Goal: Task Accomplishment & Management: Complete application form

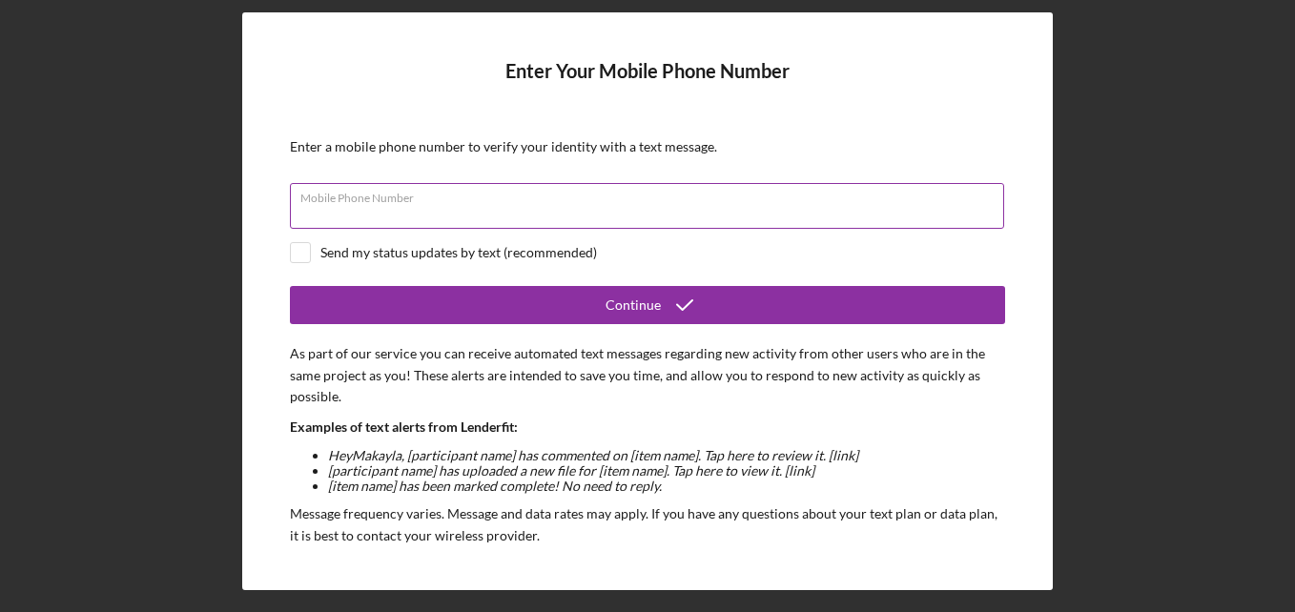
click at [785, 216] on input "Mobile Phone Number" at bounding box center [647, 206] width 714 height 46
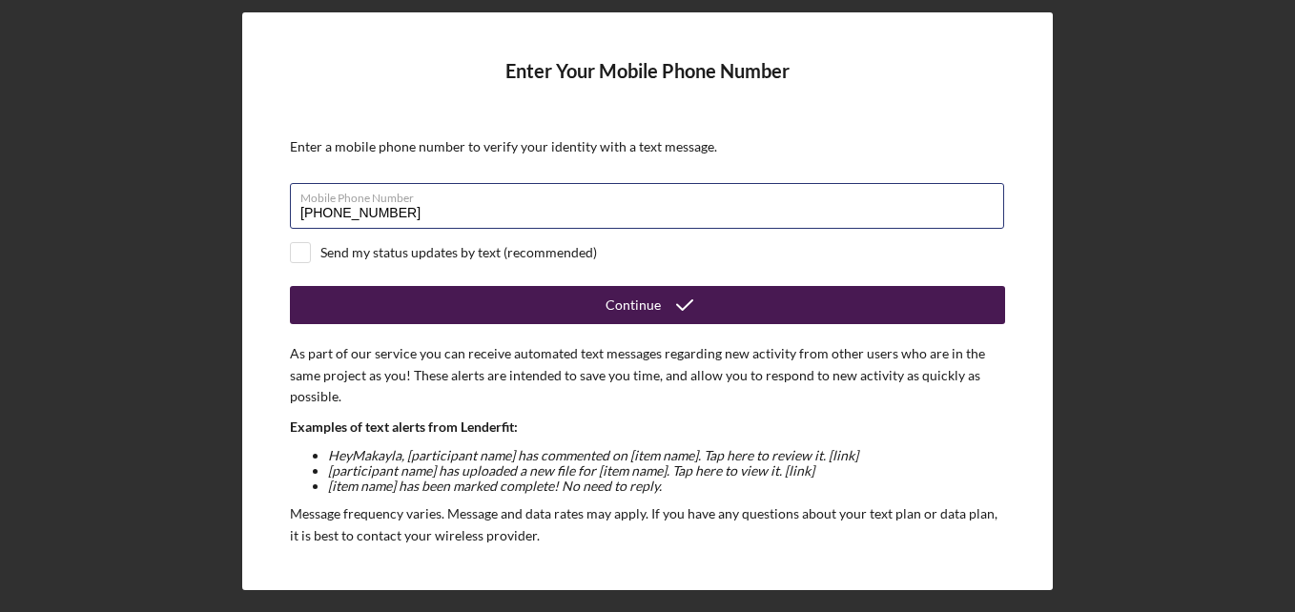
type input "[PHONE_NUMBER]"
click at [575, 297] on button "Continue" at bounding box center [647, 305] width 715 height 38
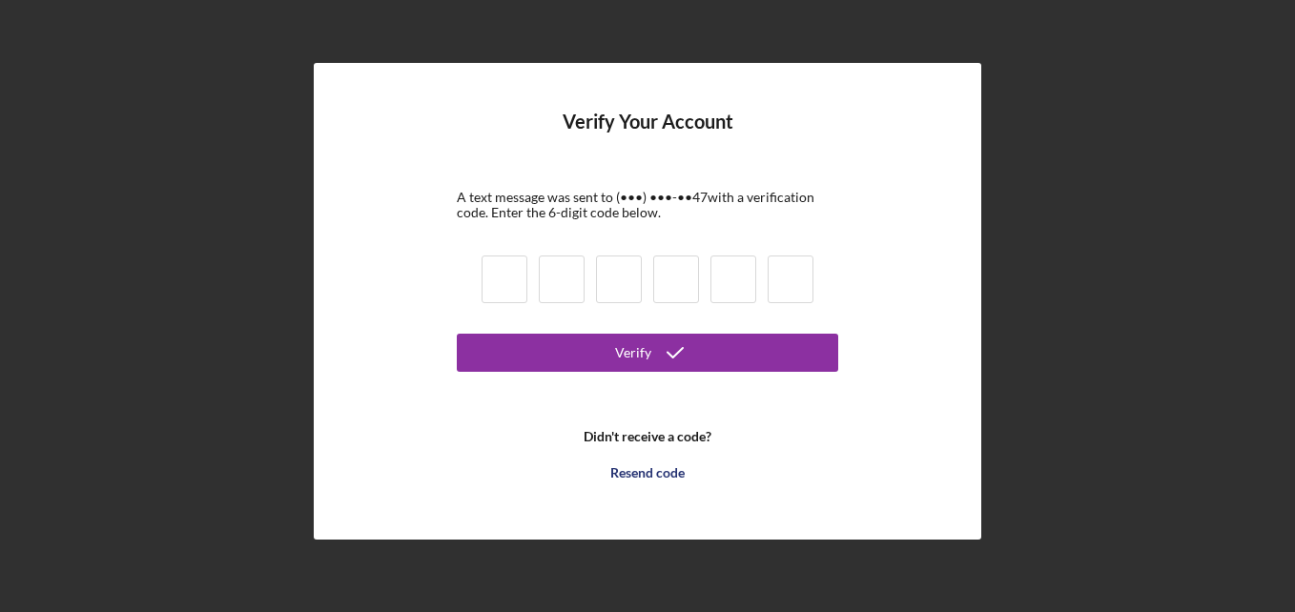
click at [498, 277] on input at bounding box center [504, 279] width 46 height 48
type input "6"
type input "1"
type input "6"
type input "2"
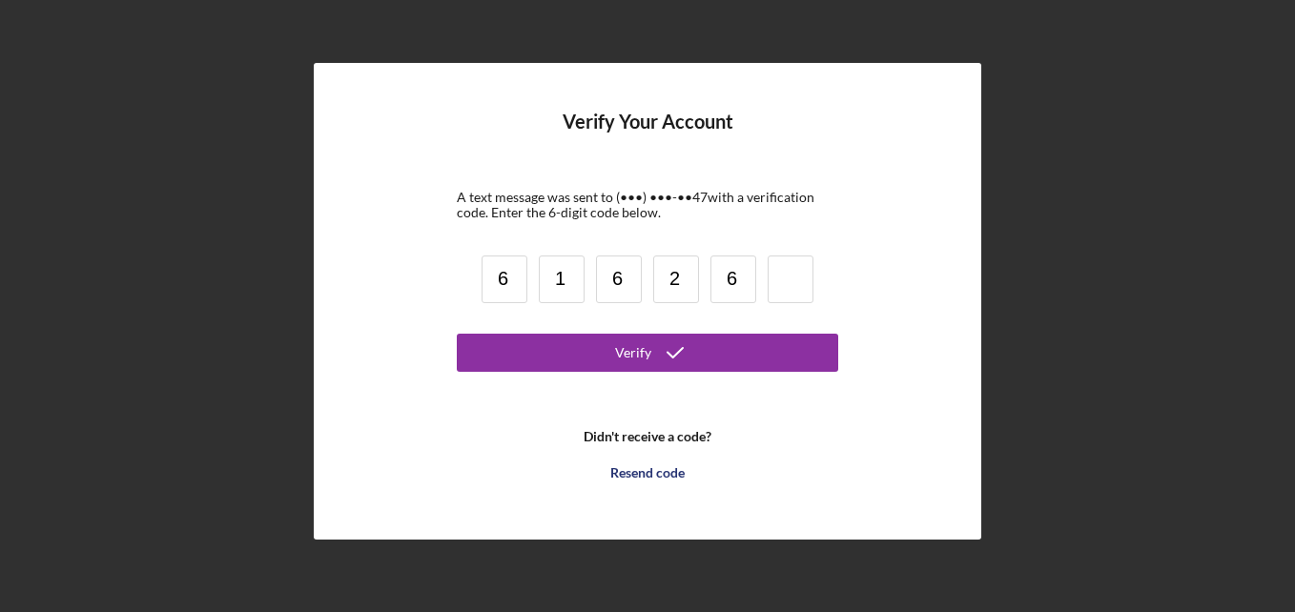
type input "6"
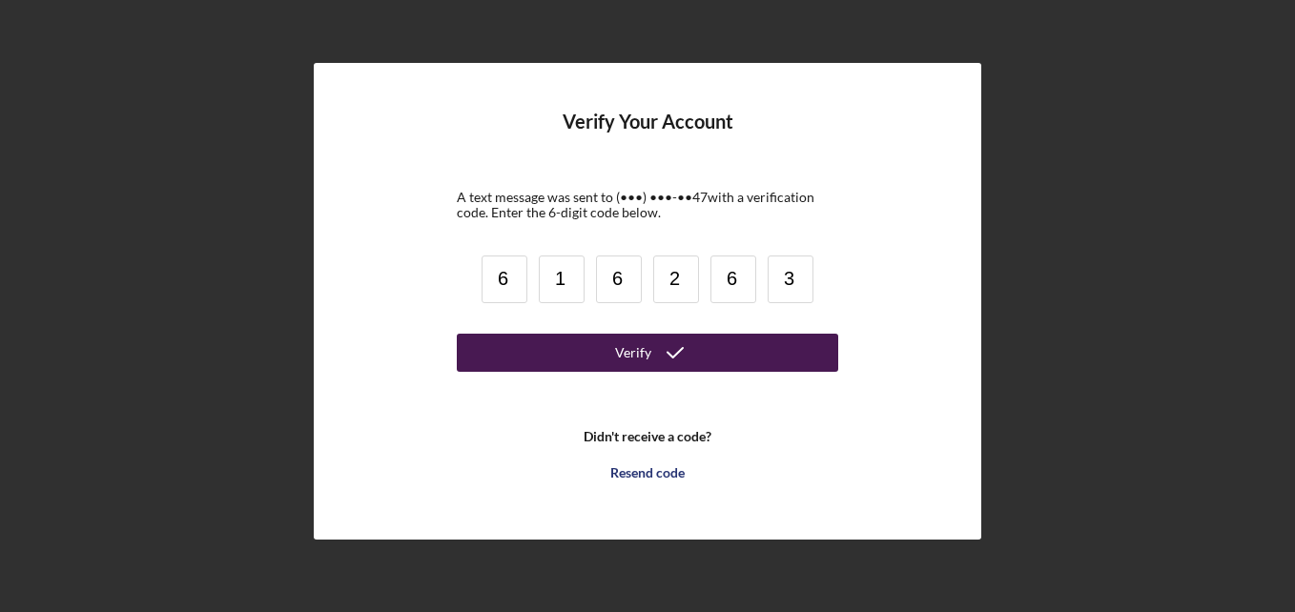
type input "3"
click at [580, 342] on button "Verify" at bounding box center [647, 353] width 381 height 38
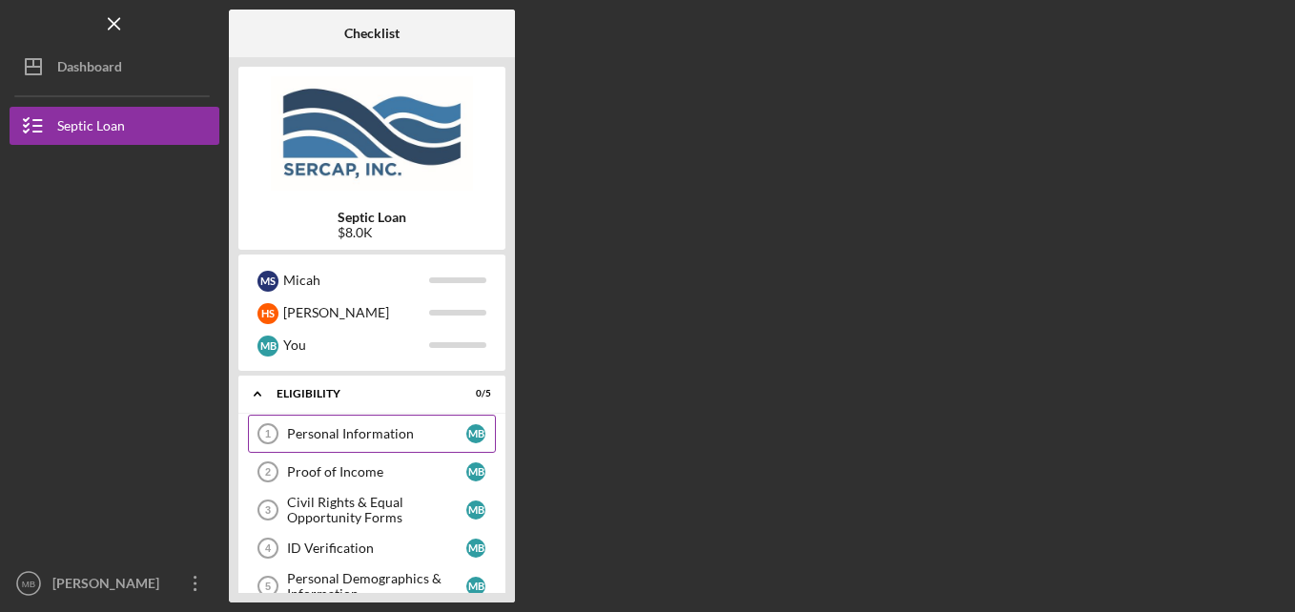
click at [374, 432] on div "Personal Information" at bounding box center [376, 433] width 179 height 15
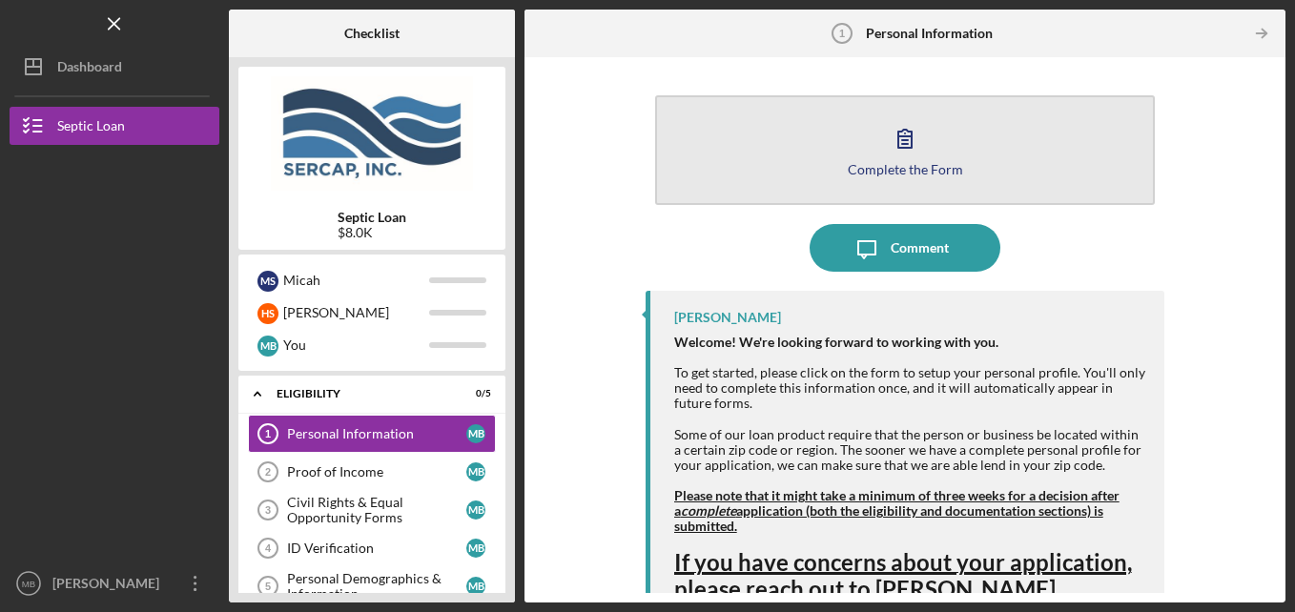
click at [841, 170] on button "Complete the Form Form" at bounding box center [905, 150] width 500 height 110
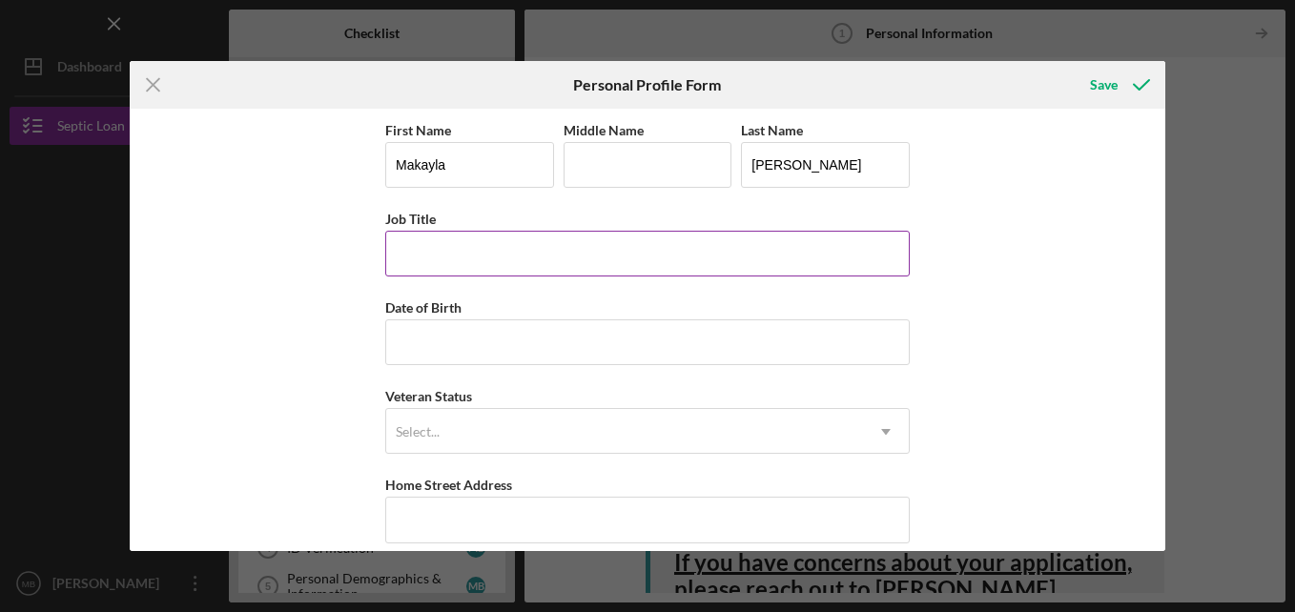
click at [618, 262] on input "Job Title" at bounding box center [647, 254] width 524 height 46
type input "H"
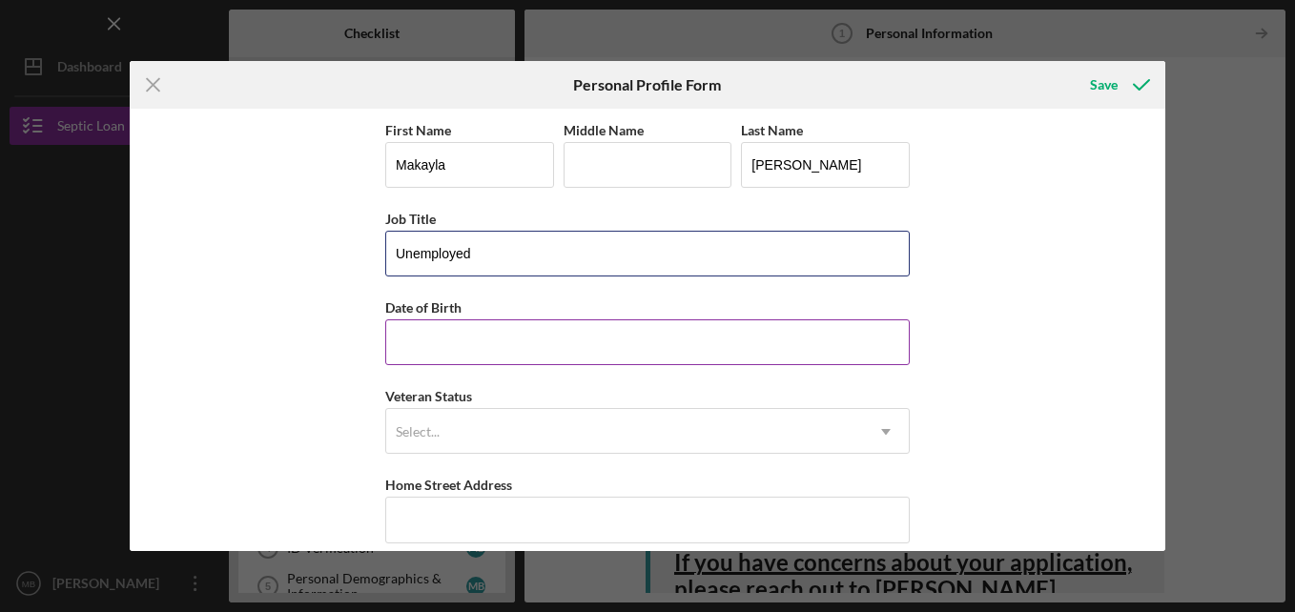
type input "Unemployed"
click at [442, 352] on input "Date of Birth" at bounding box center [647, 342] width 524 height 46
type input "[DATE]"
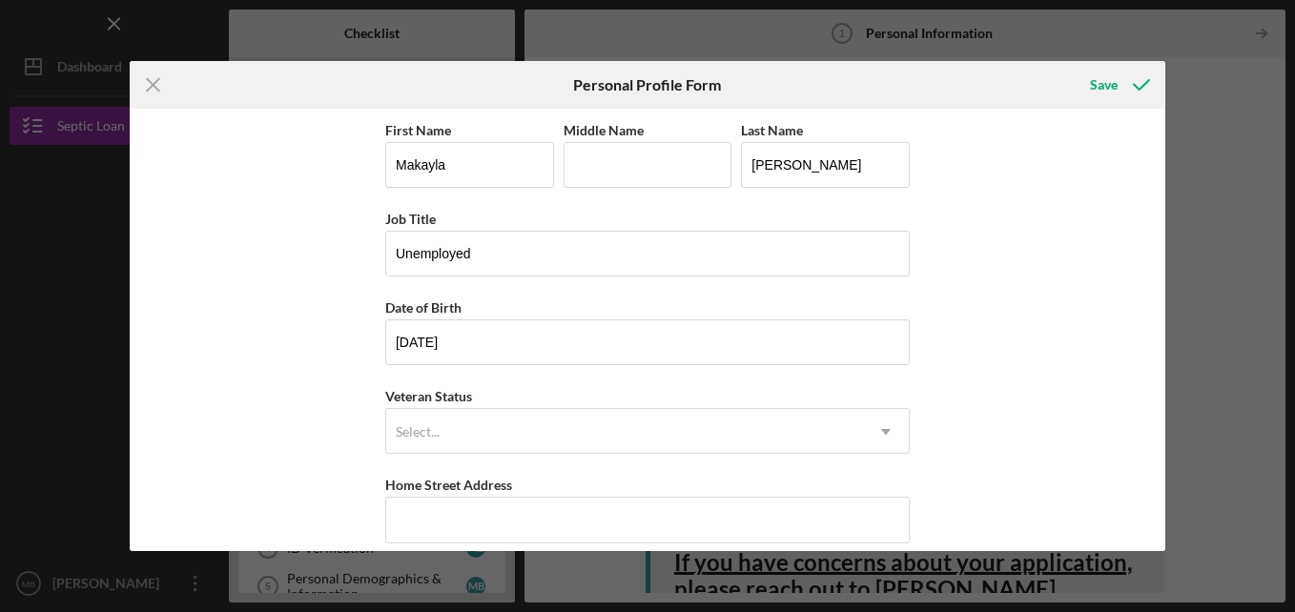
click at [342, 390] on div "First Name [PERSON_NAME] Middle Name Last Name [PERSON_NAME] Job Title [DEMOGRA…" at bounding box center [647, 330] width 1035 height 442
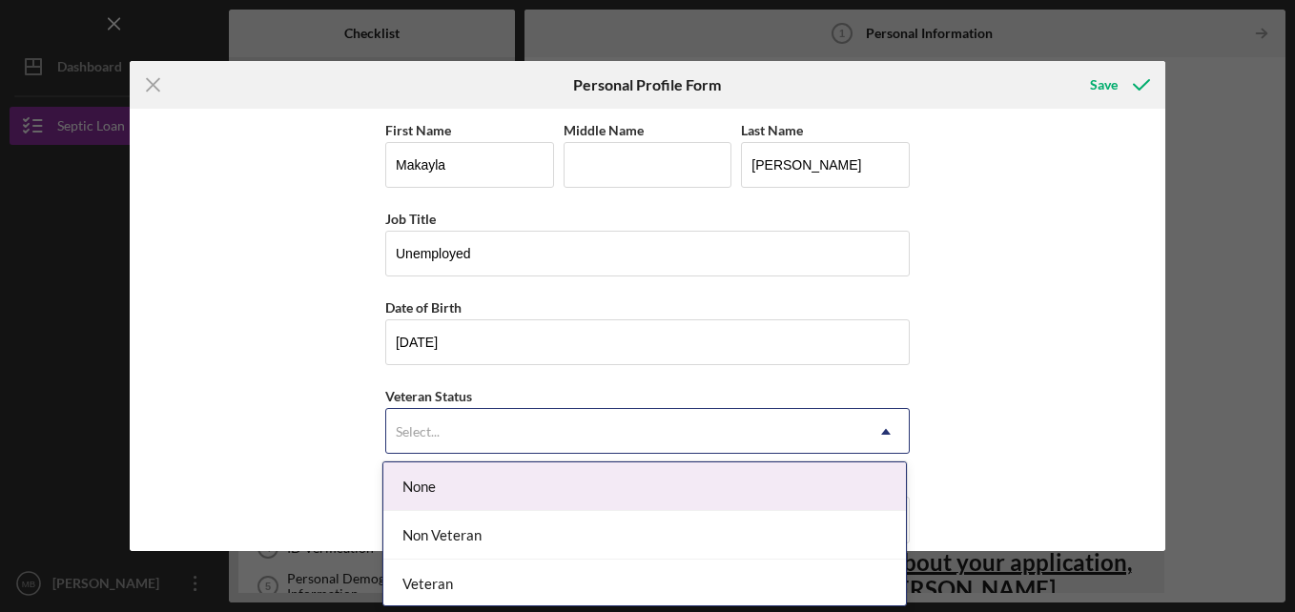
click at [400, 422] on div "Select..." at bounding box center [624, 432] width 477 height 44
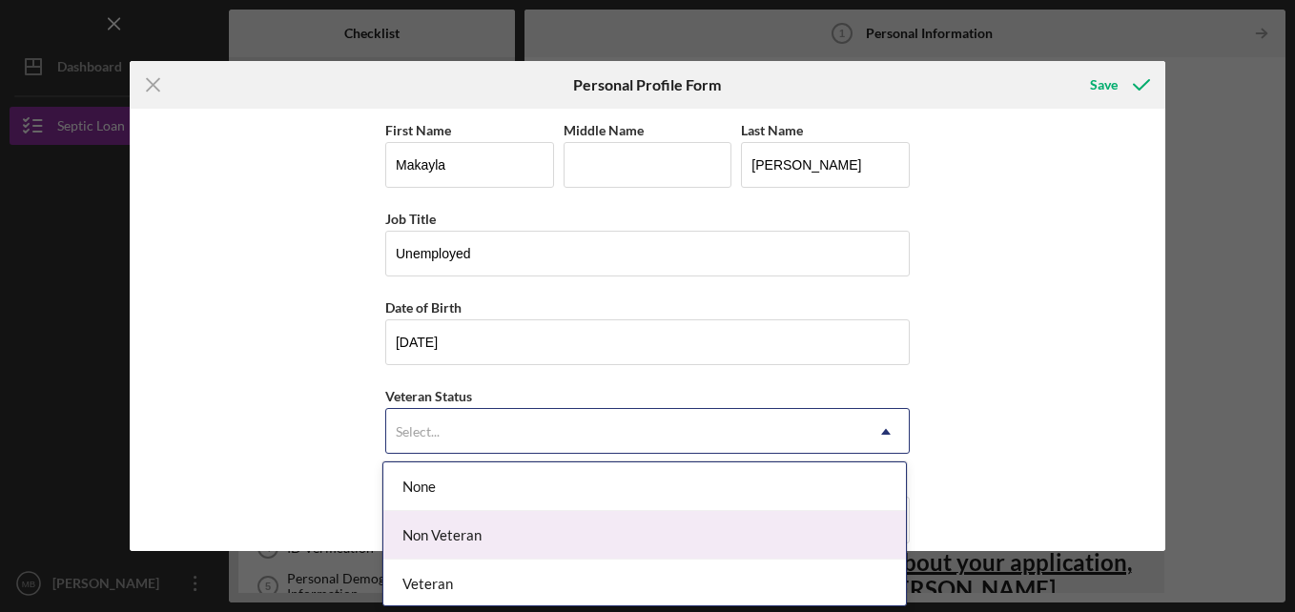
click at [419, 524] on div "Non Veteran" at bounding box center [644, 535] width 522 height 49
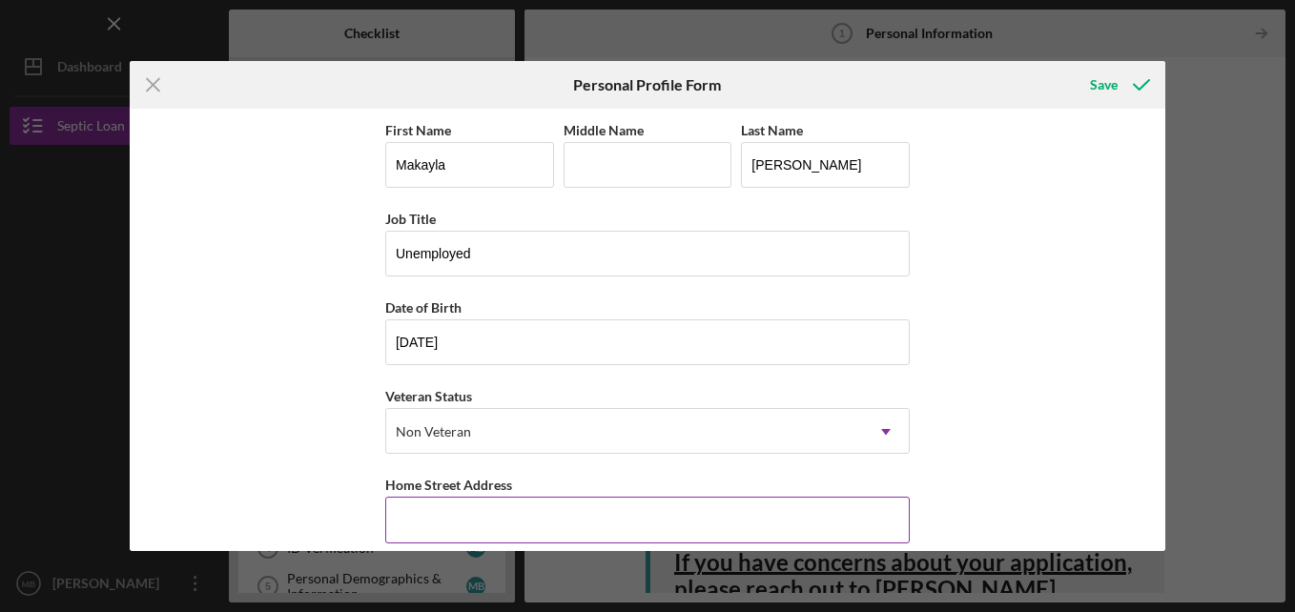
click at [403, 524] on input "Home Street Address" at bounding box center [647, 520] width 524 height 46
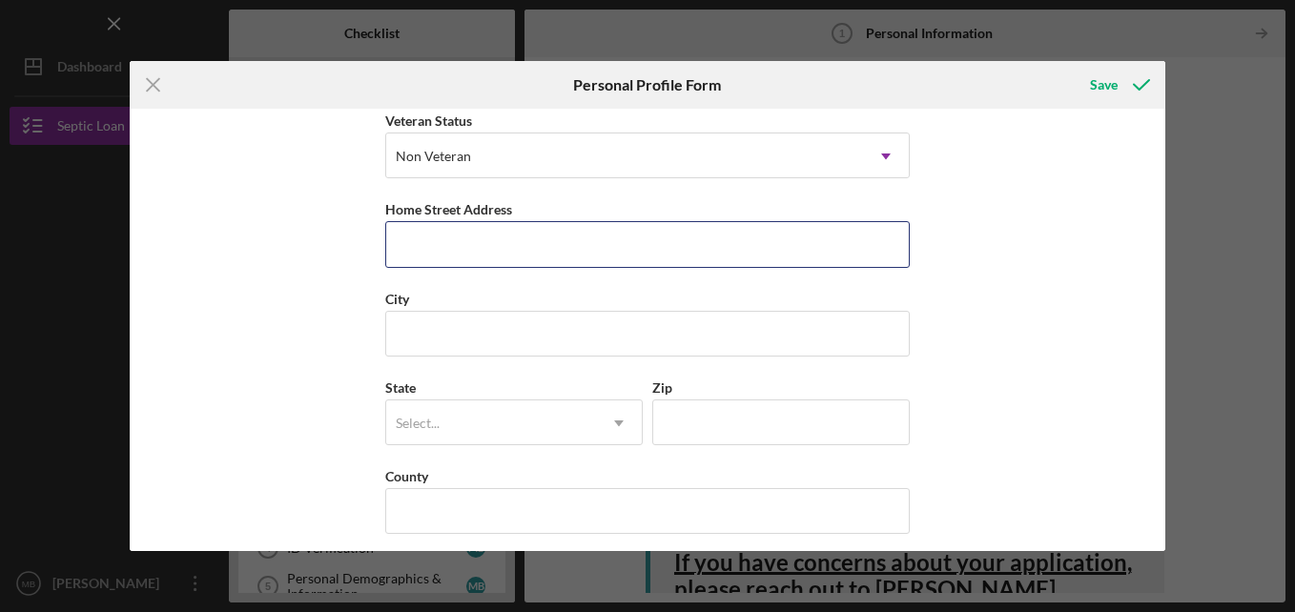
scroll to position [276, 0]
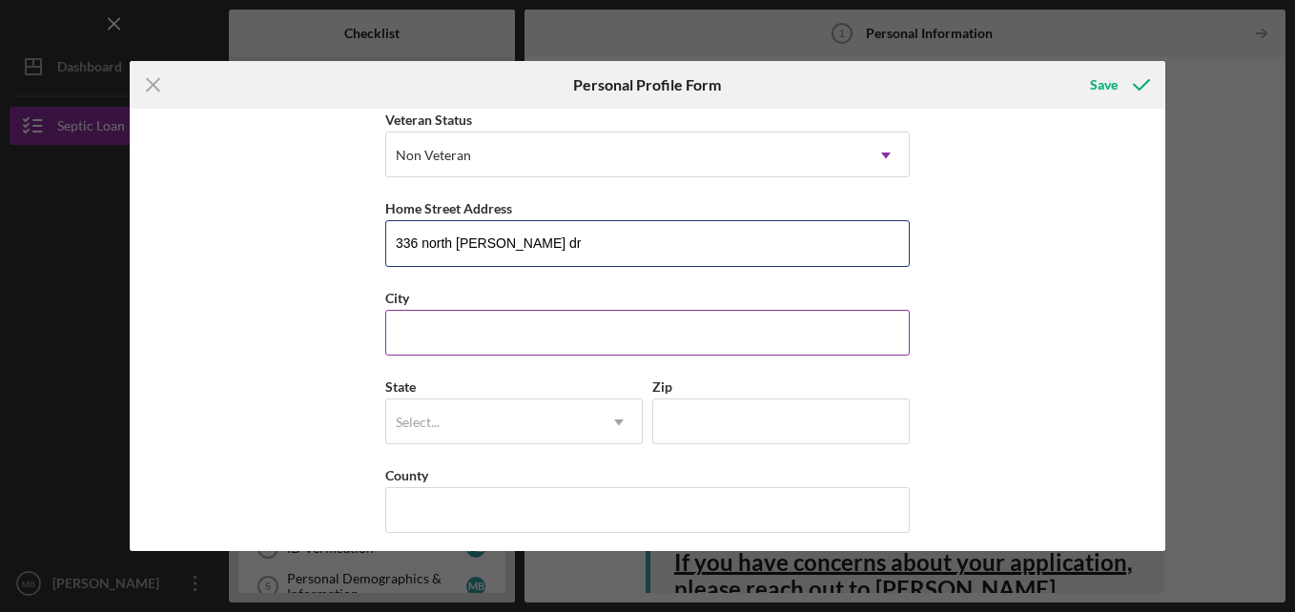
type input "336 north [PERSON_NAME] dr"
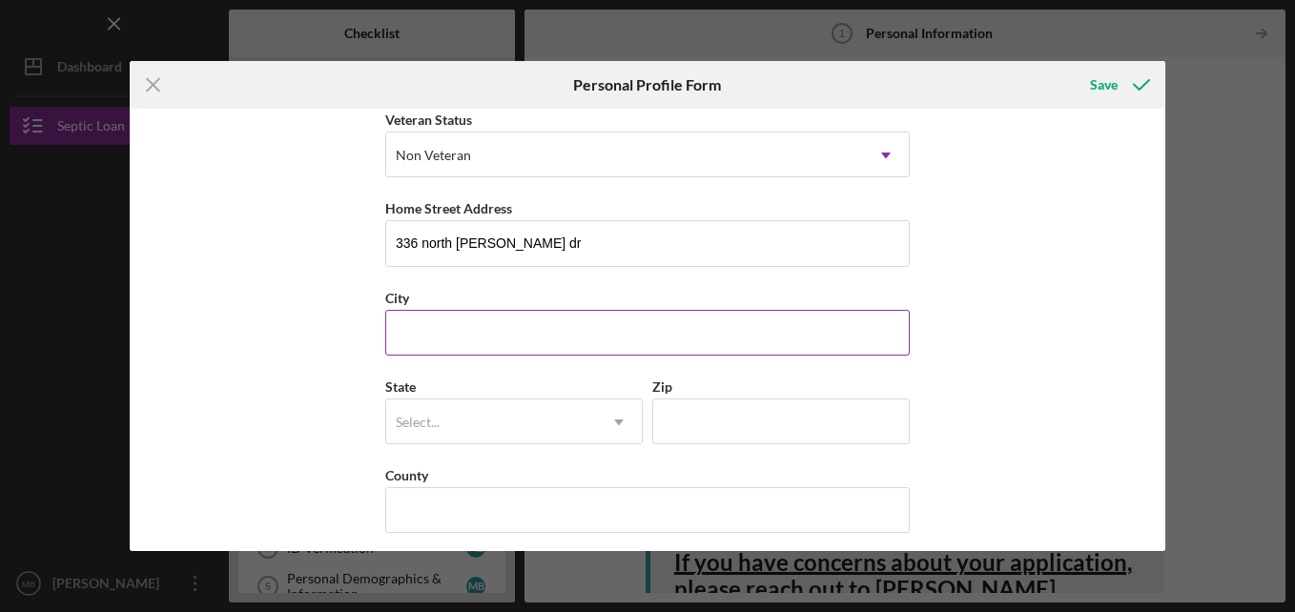
click at [433, 327] on input "City" at bounding box center [647, 333] width 524 height 46
type input "[GEOGRAPHIC_DATA]"
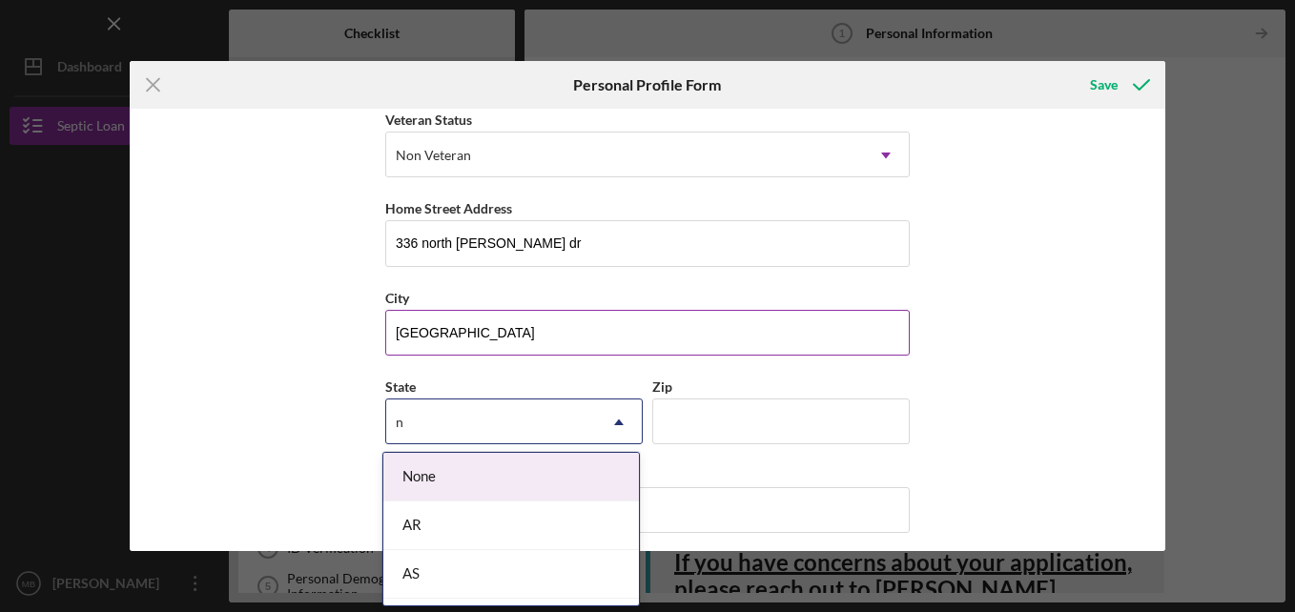
type input "nc"
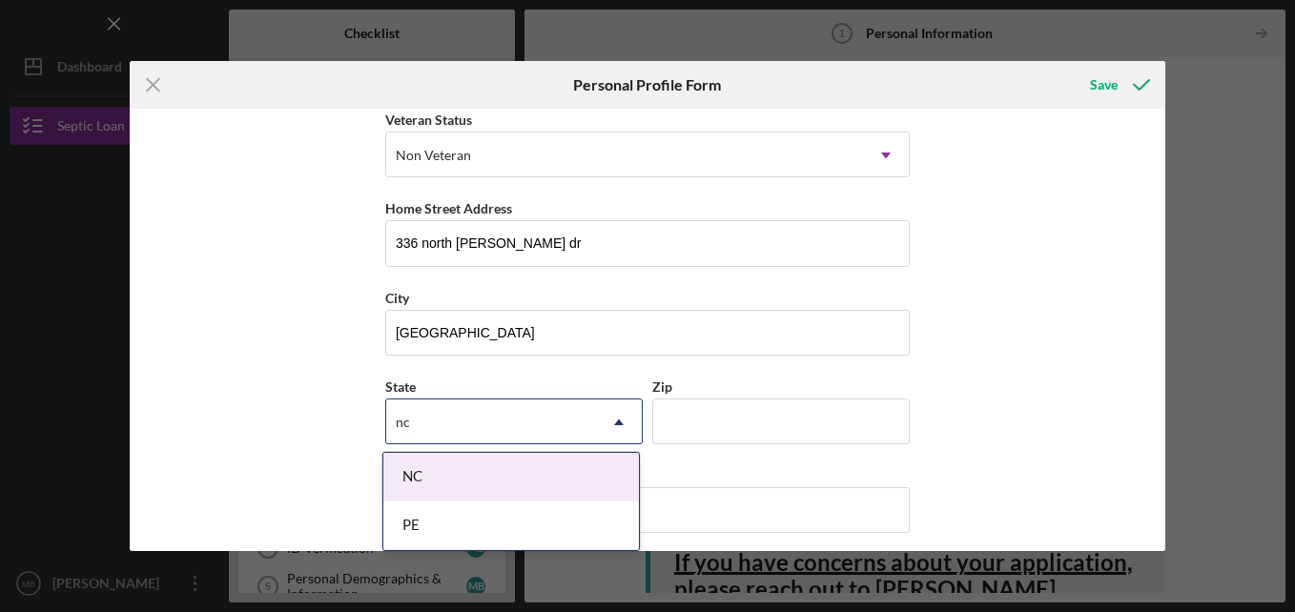
click at [451, 474] on div "NC" at bounding box center [510, 477] width 255 height 49
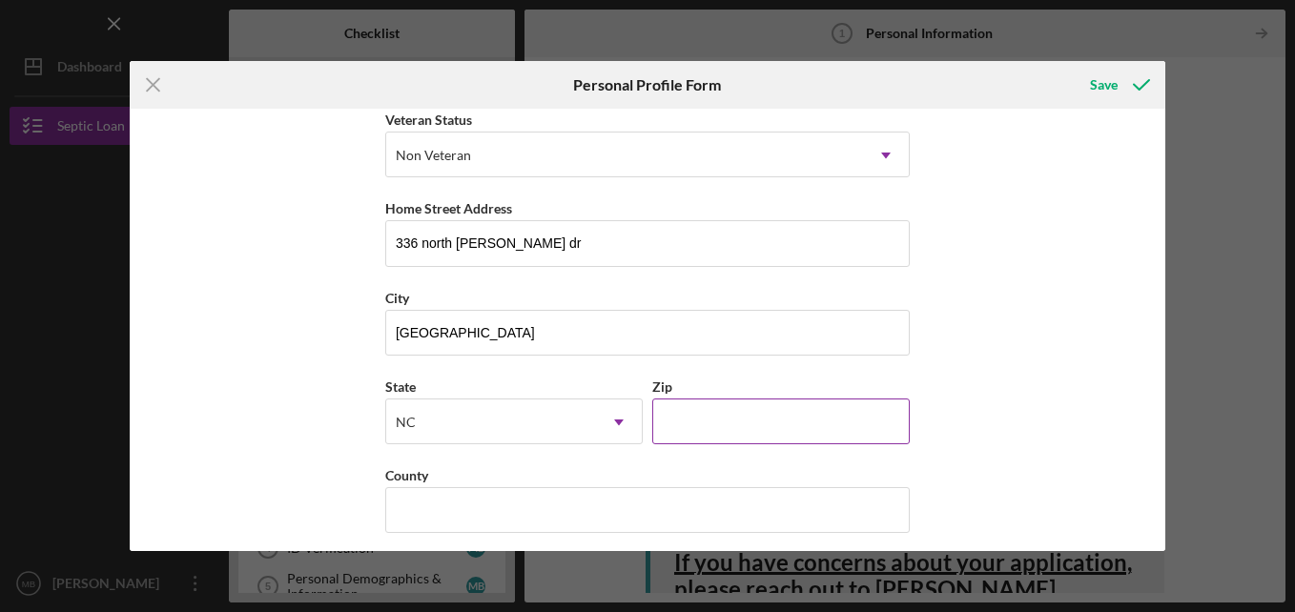
click at [690, 436] on input "Zip" at bounding box center [780, 421] width 257 height 46
type input "28307"
click at [612, 500] on input "County" at bounding box center [647, 510] width 524 height 46
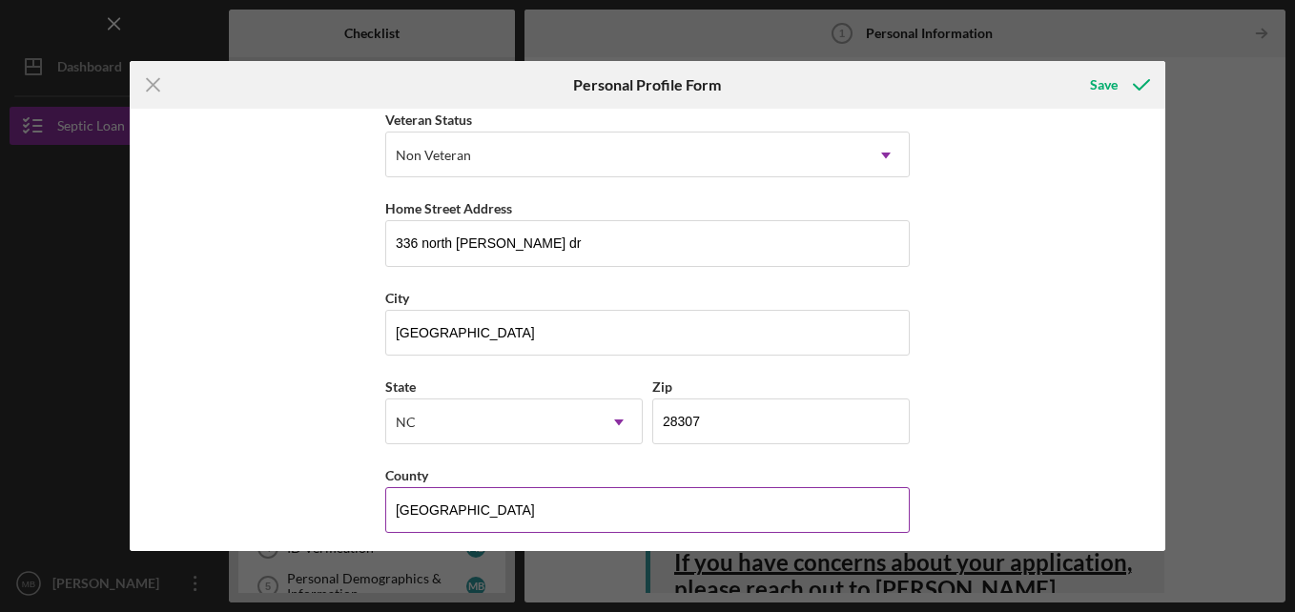
scroll to position [287, 0]
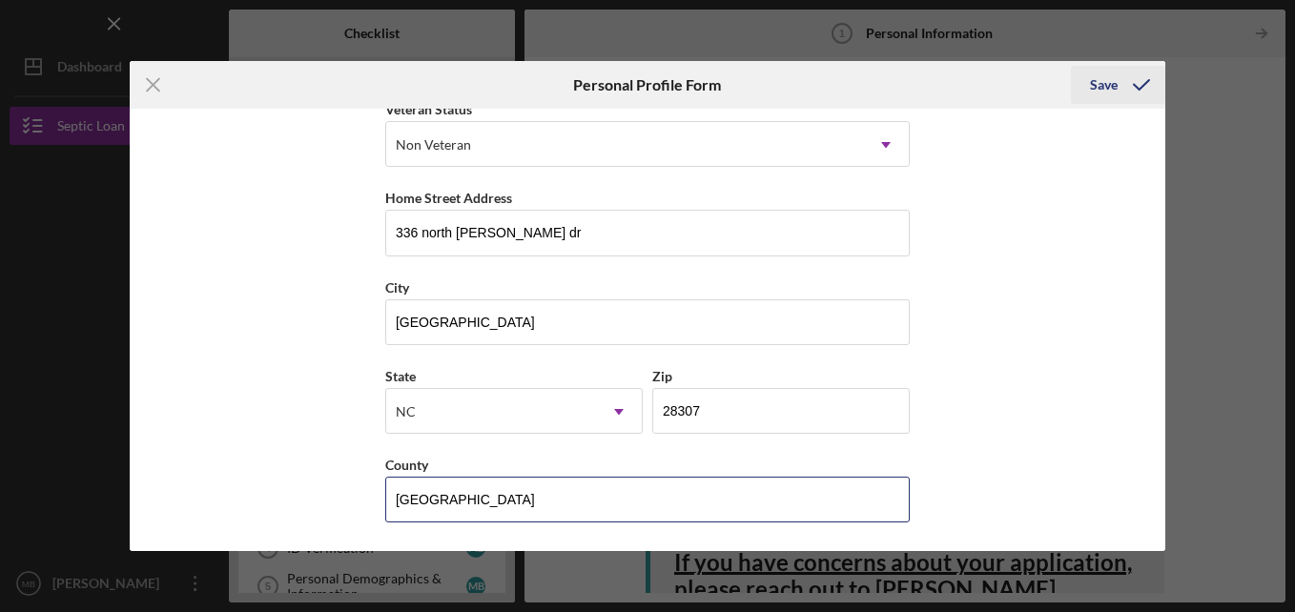
type input "[GEOGRAPHIC_DATA]"
click at [1109, 95] on div "Save" at bounding box center [1104, 85] width 28 height 38
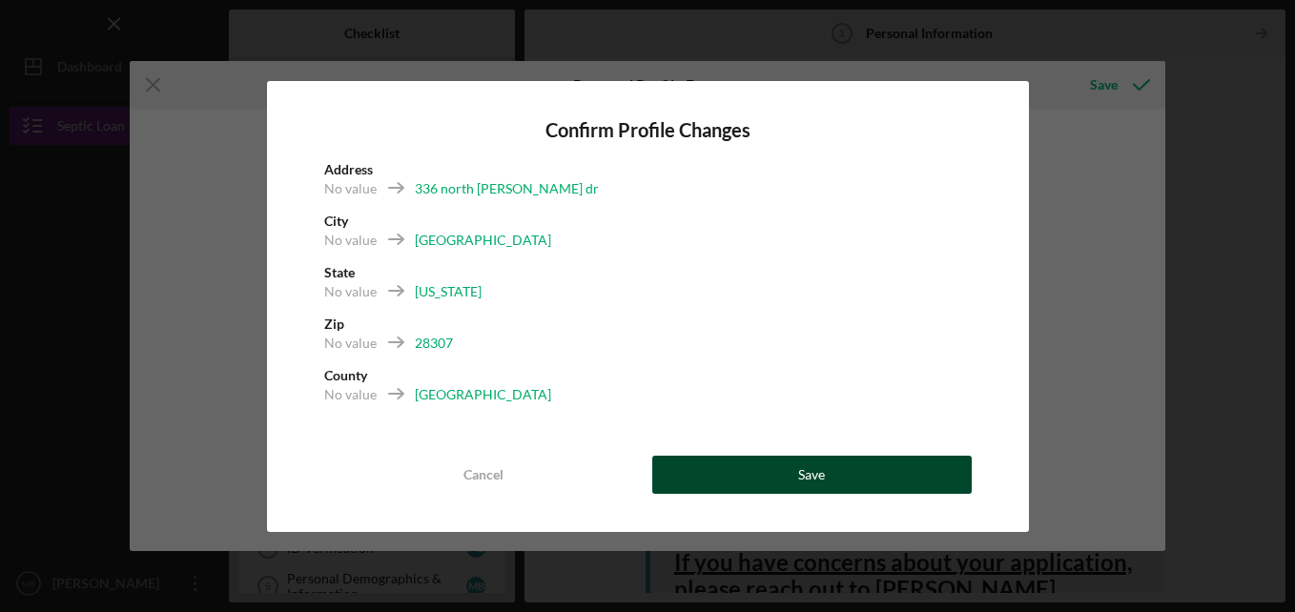
click at [839, 477] on button "Save" at bounding box center [811, 475] width 319 height 38
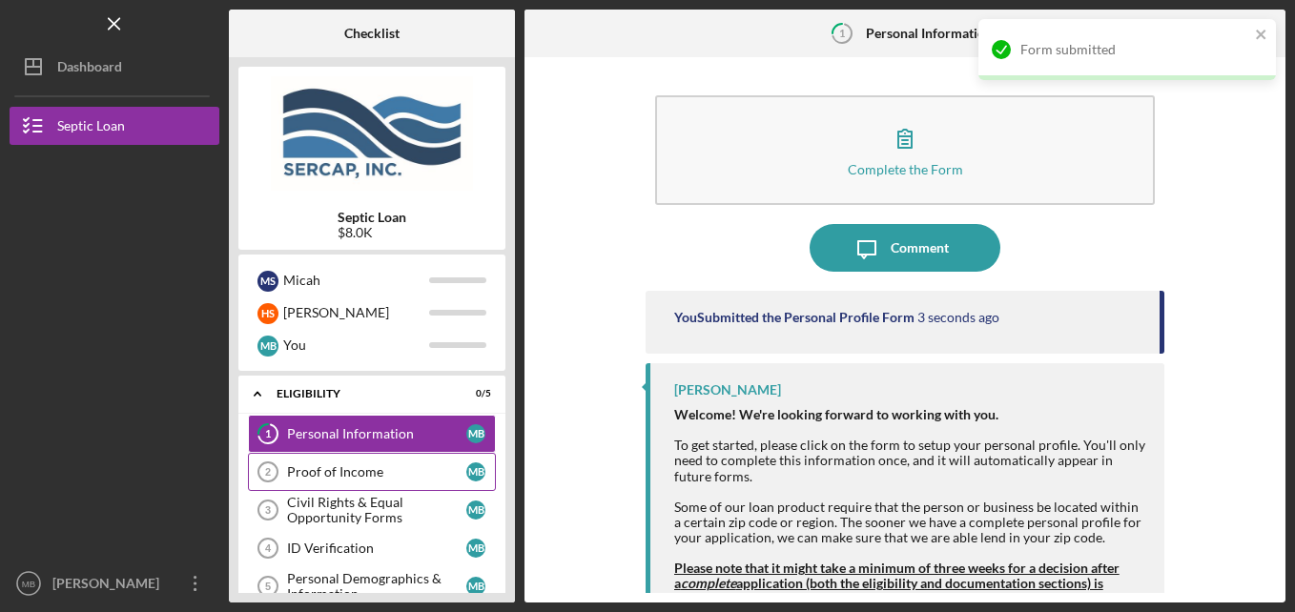
click at [335, 480] on div "Proof of Income" at bounding box center [376, 471] width 179 height 15
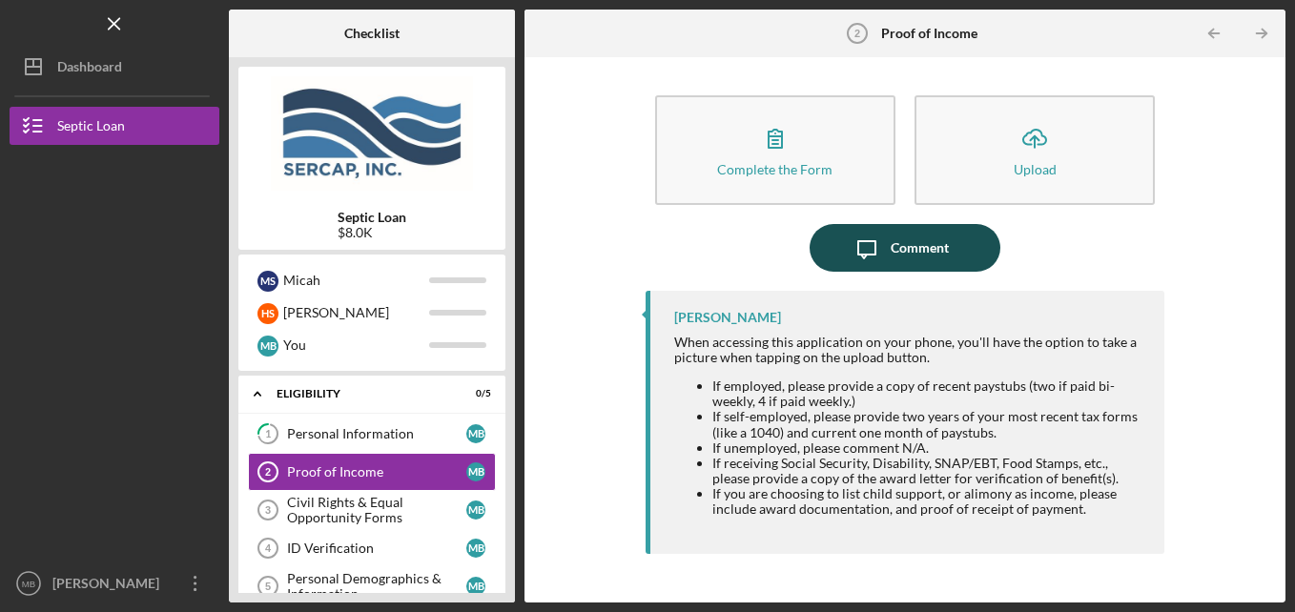
click at [858, 251] on icon "Icon/Message" at bounding box center [867, 248] width 48 height 48
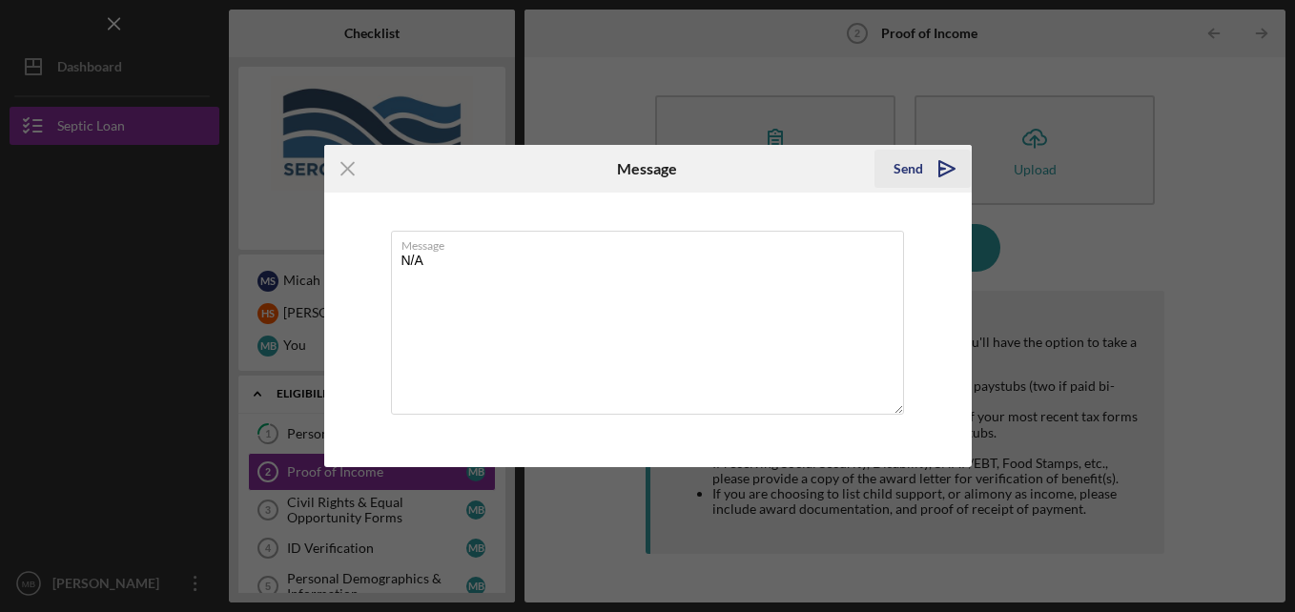
type textarea "N/A"
click at [904, 174] on div "Send" at bounding box center [908, 169] width 30 height 38
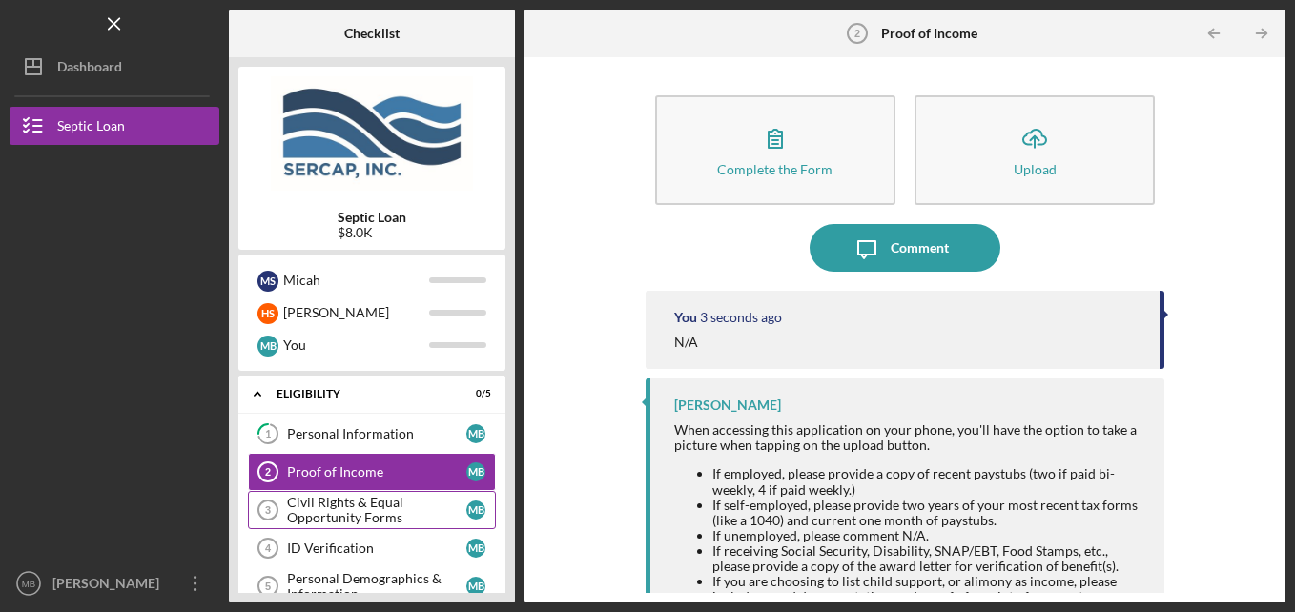
click at [365, 511] on div "Civil Rights & Equal Opportunity Forms" at bounding box center [376, 510] width 179 height 31
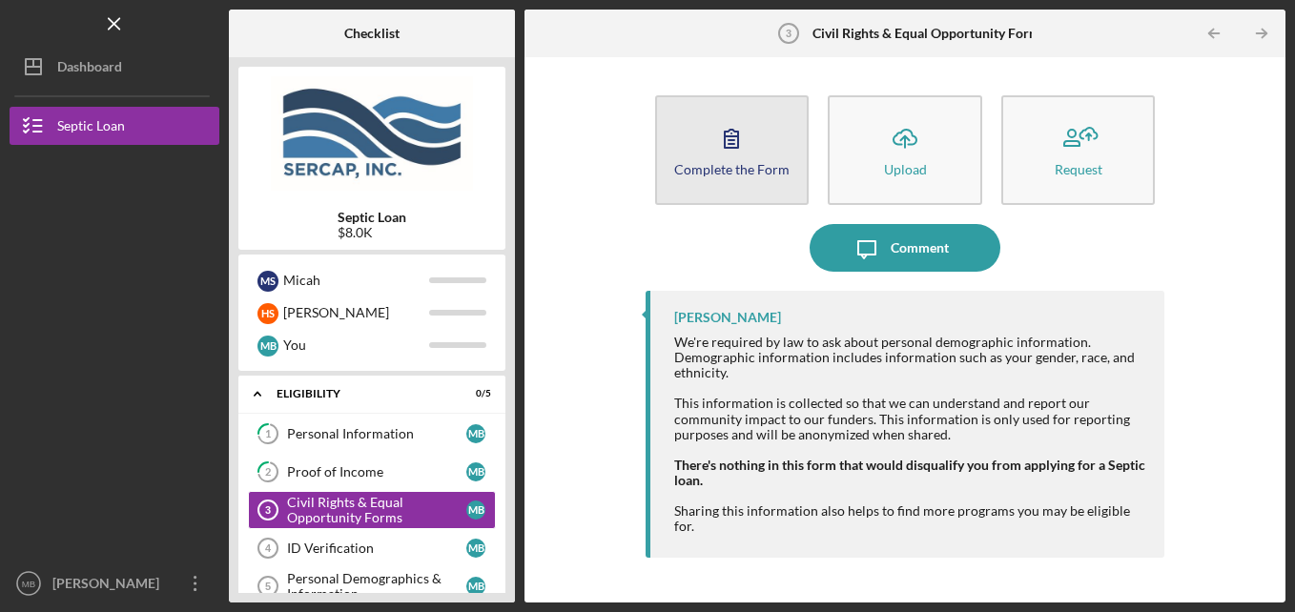
click at [745, 175] on div "Complete the Form" at bounding box center [731, 169] width 115 height 14
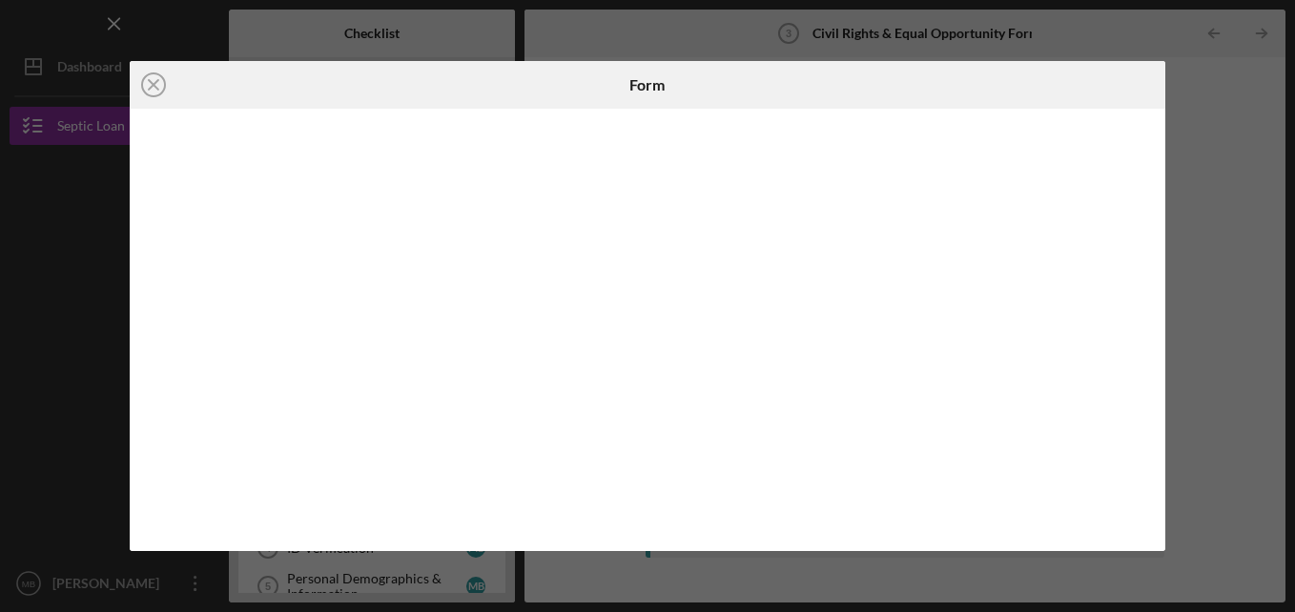
click at [1148, 208] on iframe at bounding box center [648, 330] width 999 height 404
click at [153, 85] on line at bounding box center [154, 85] width 10 height 10
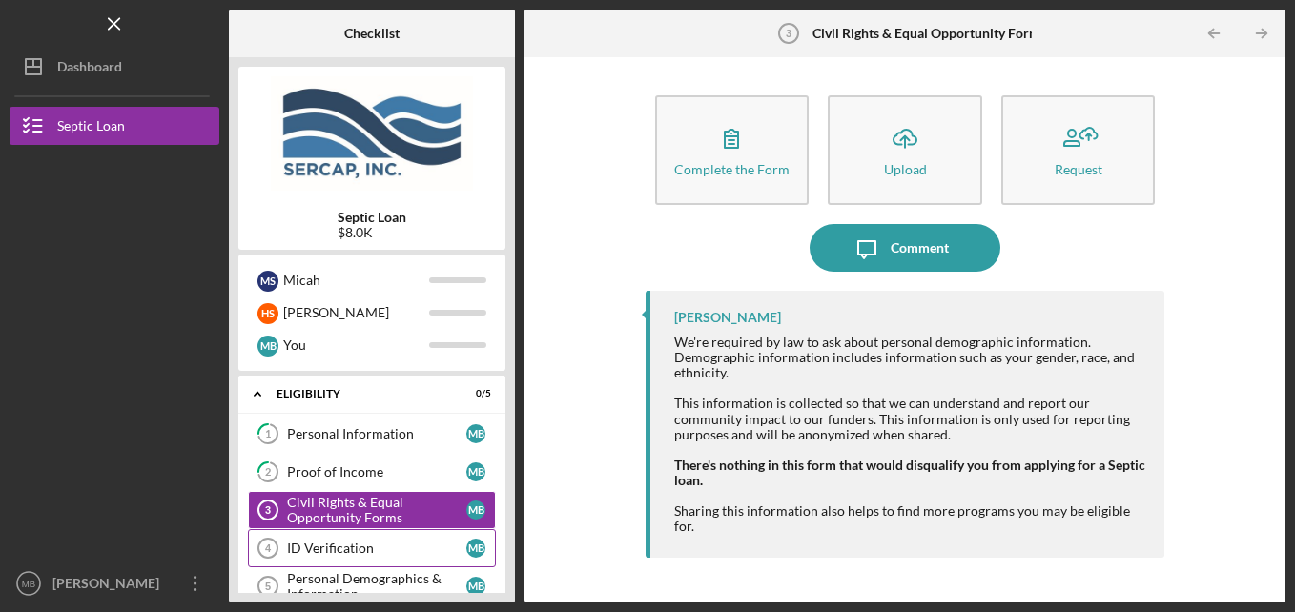
click at [307, 537] on link "ID Verification 4 ID Verification M B" at bounding box center [372, 548] width 248 height 38
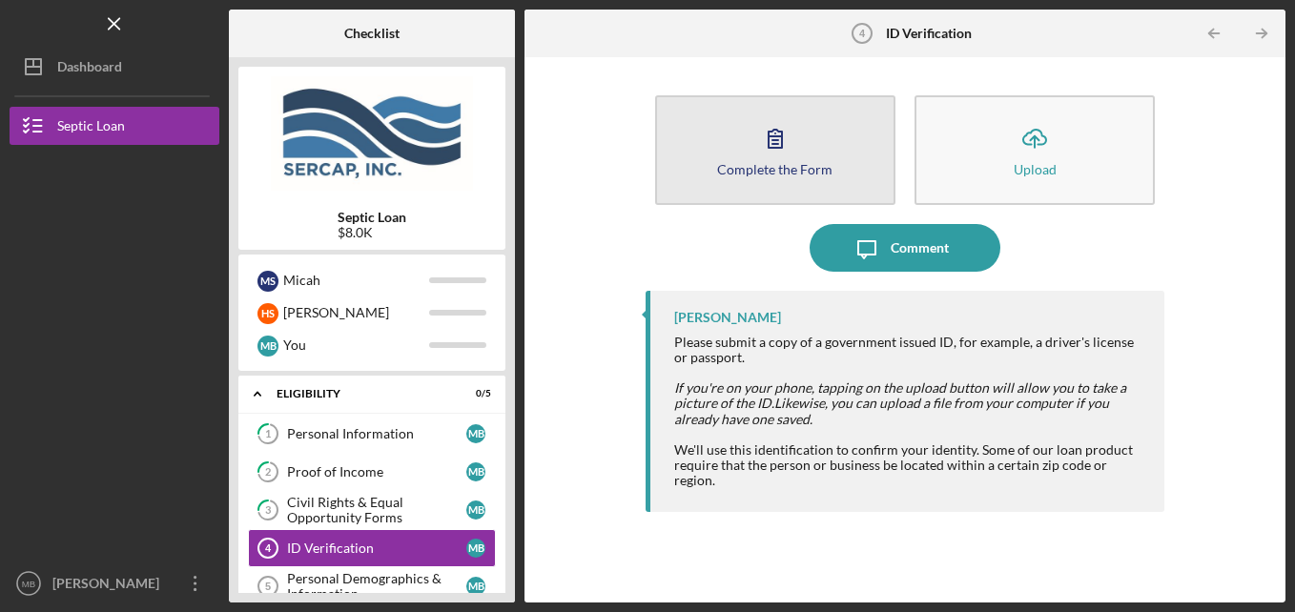
click at [753, 153] on icon "button" at bounding box center [775, 138] width 48 height 48
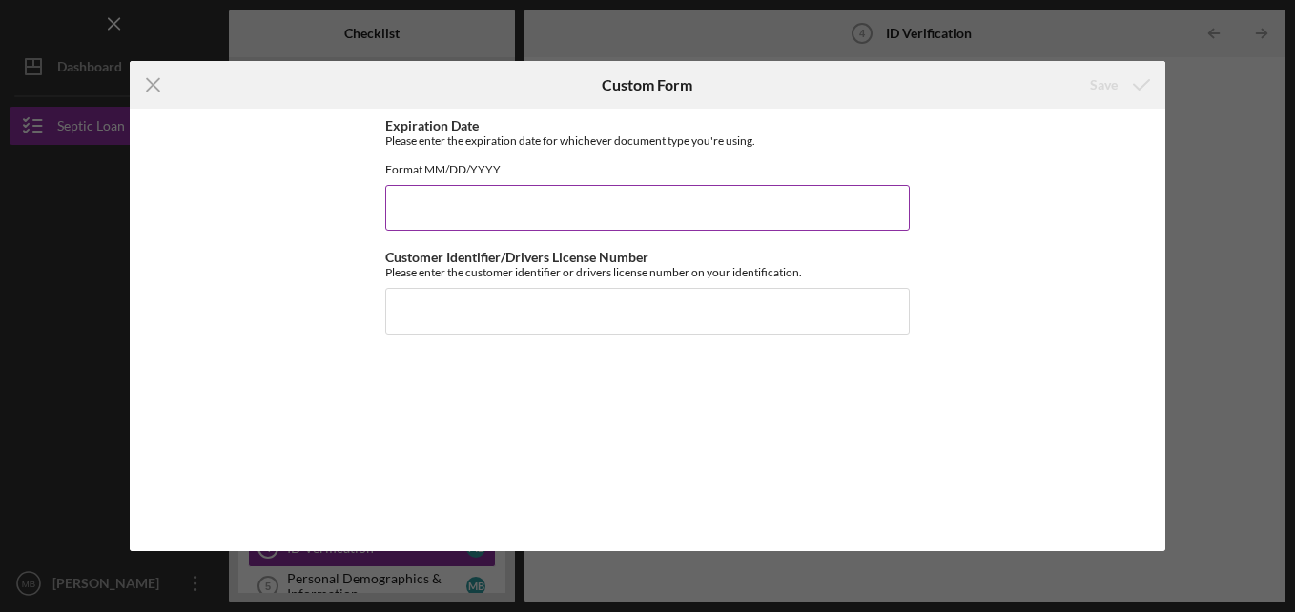
click at [651, 221] on input "Expiration Date" at bounding box center [647, 208] width 524 height 46
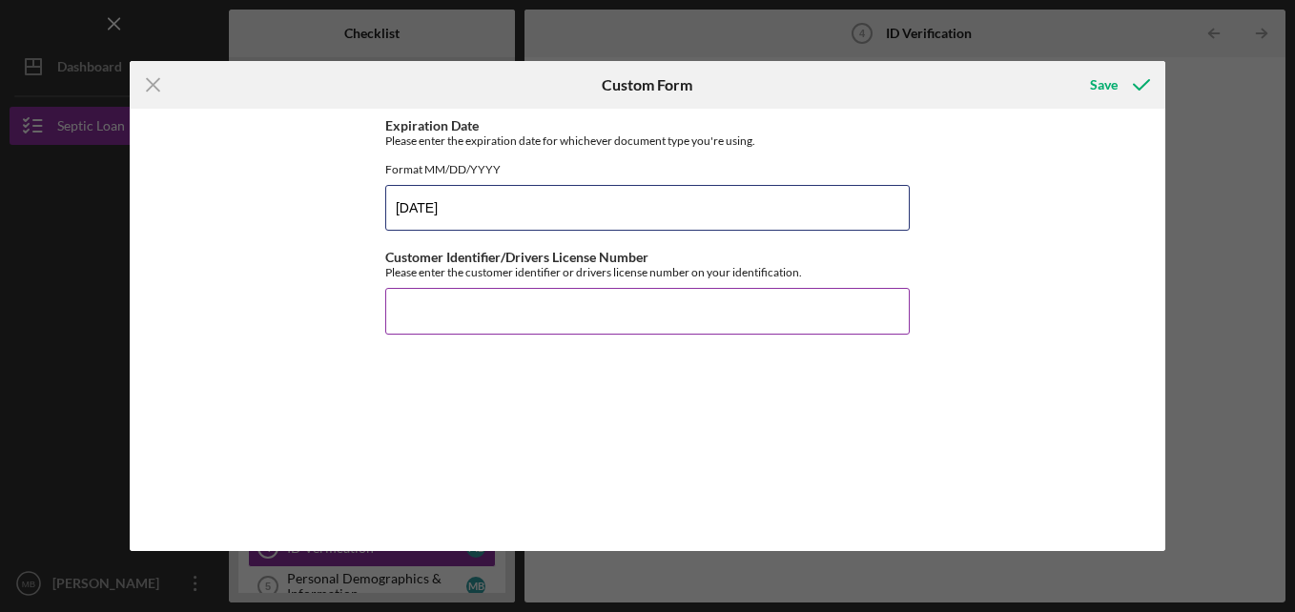
type input "[DATE]"
click at [541, 330] on input "Customer Identifier/Drivers License Number" at bounding box center [647, 311] width 524 height 46
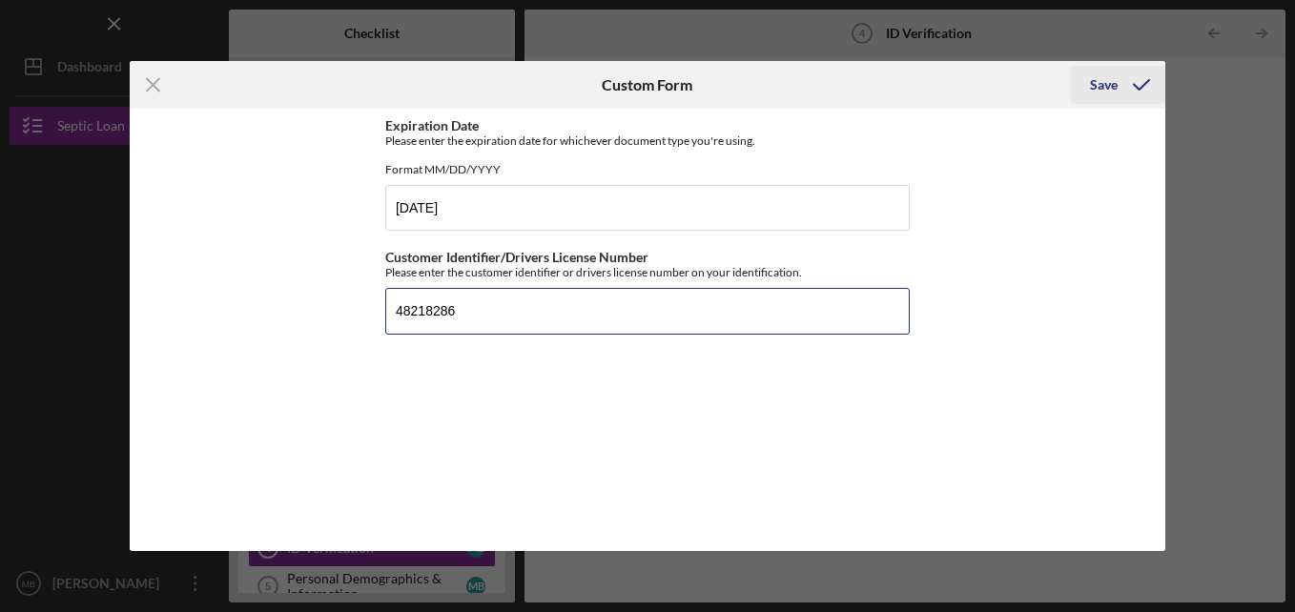
type input "48218286"
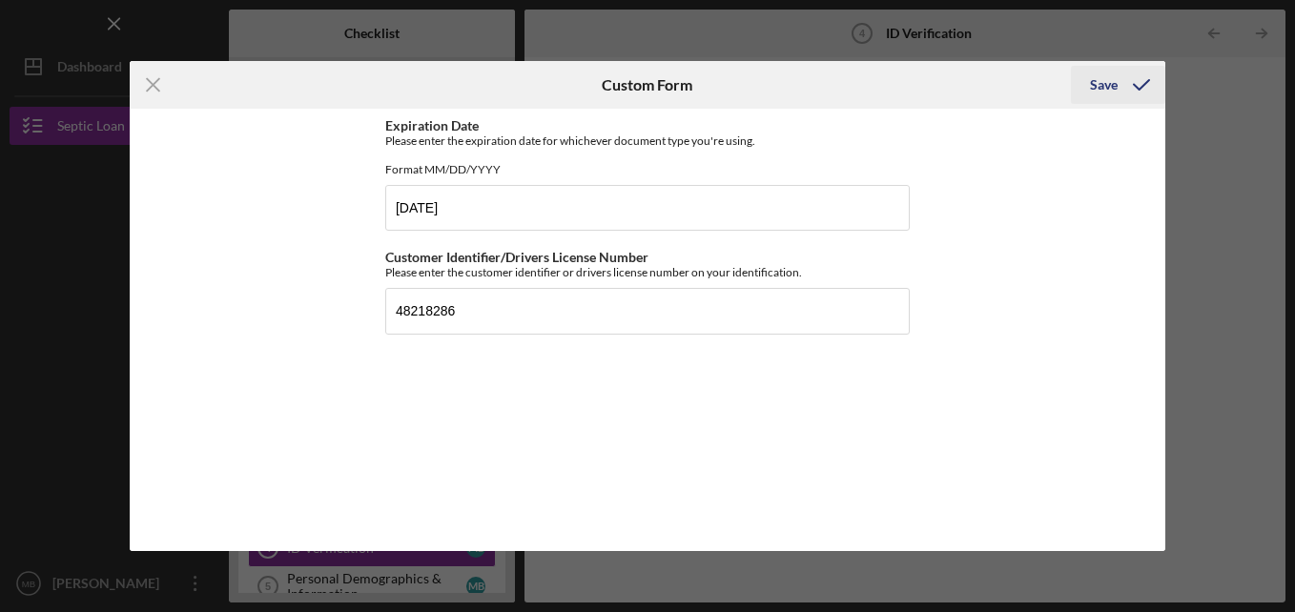
click at [1101, 85] on div "Save" at bounding box center [1104, 85] width 28 height 38
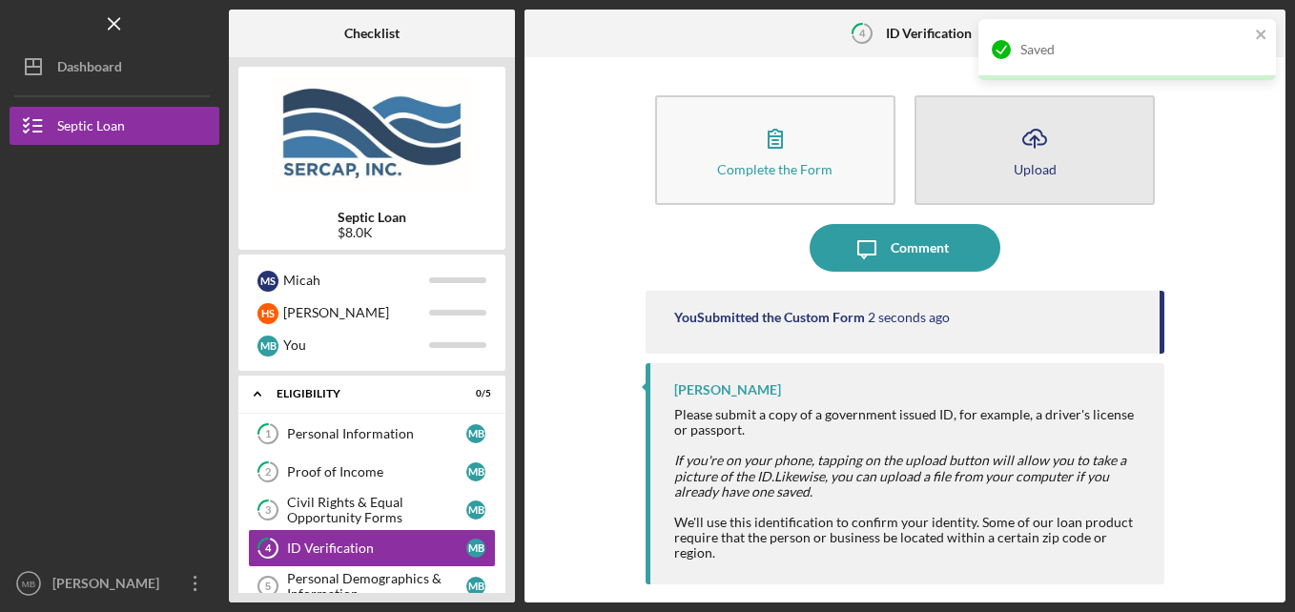
click at [988, 147] on button "Icon/Upload Upload" at bounding box center [1034, 150] width 240 height 110
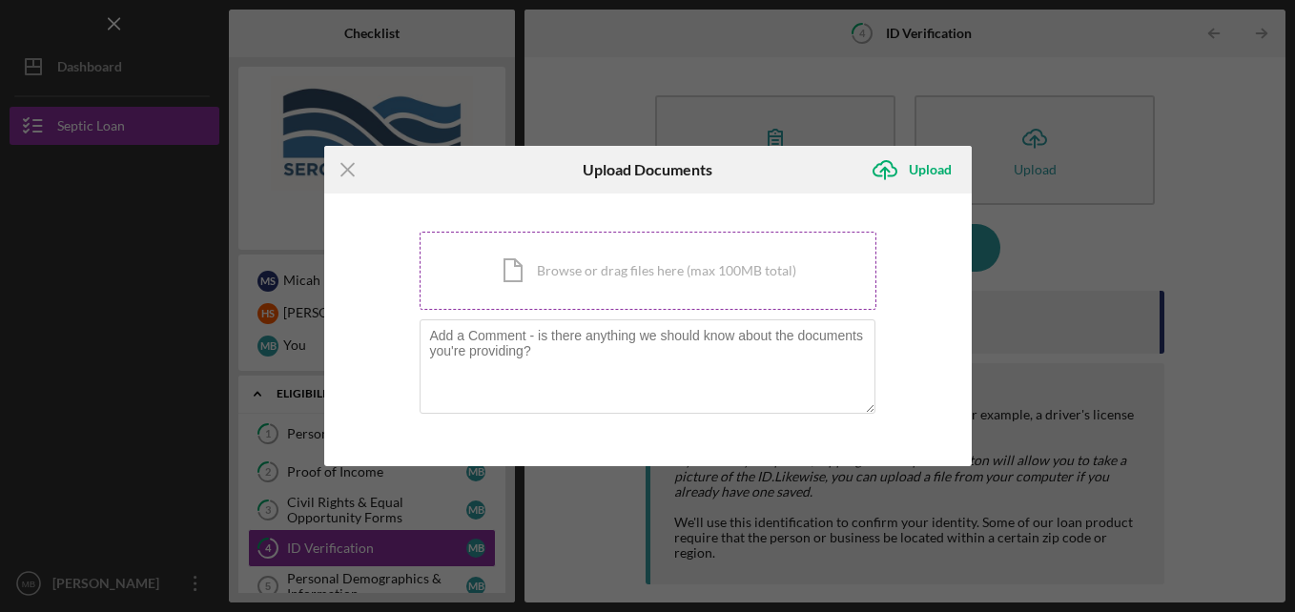
click at [610, 278] on div "Icon/Document Browse or drag files here (max 100MB total) Tap to choose files o…" at bounding box center [647, 271] width 457 height 78
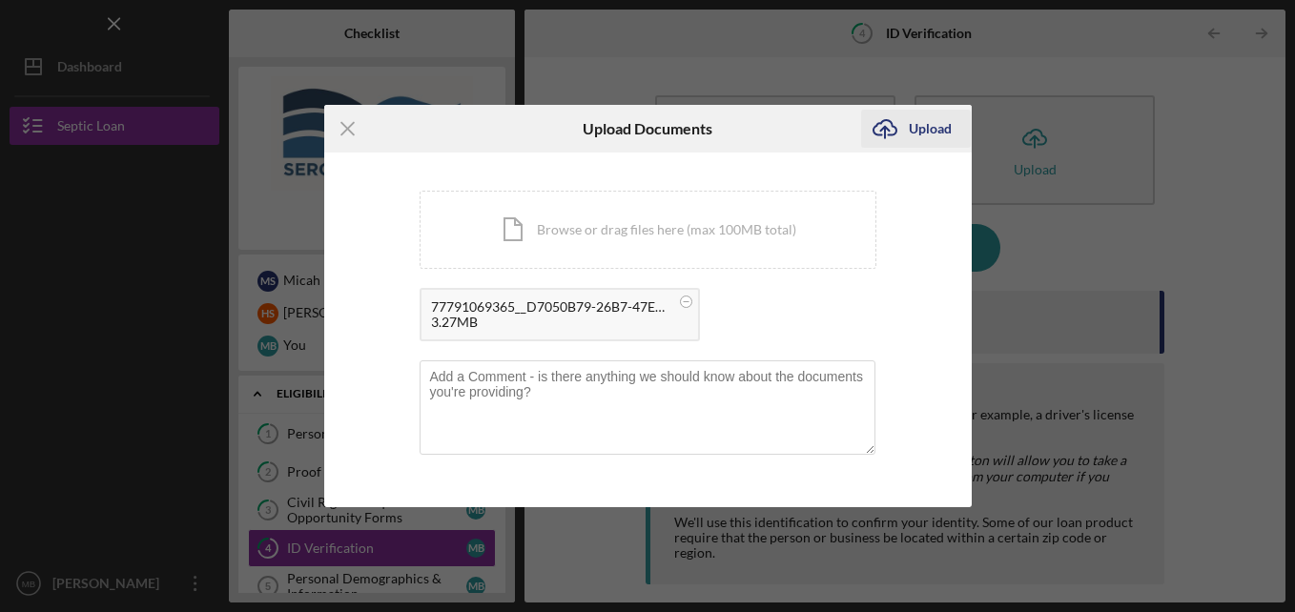
click at [902, 130] on icon "Icon/Upload" at bounding box center [885, 129] width 48 height 48
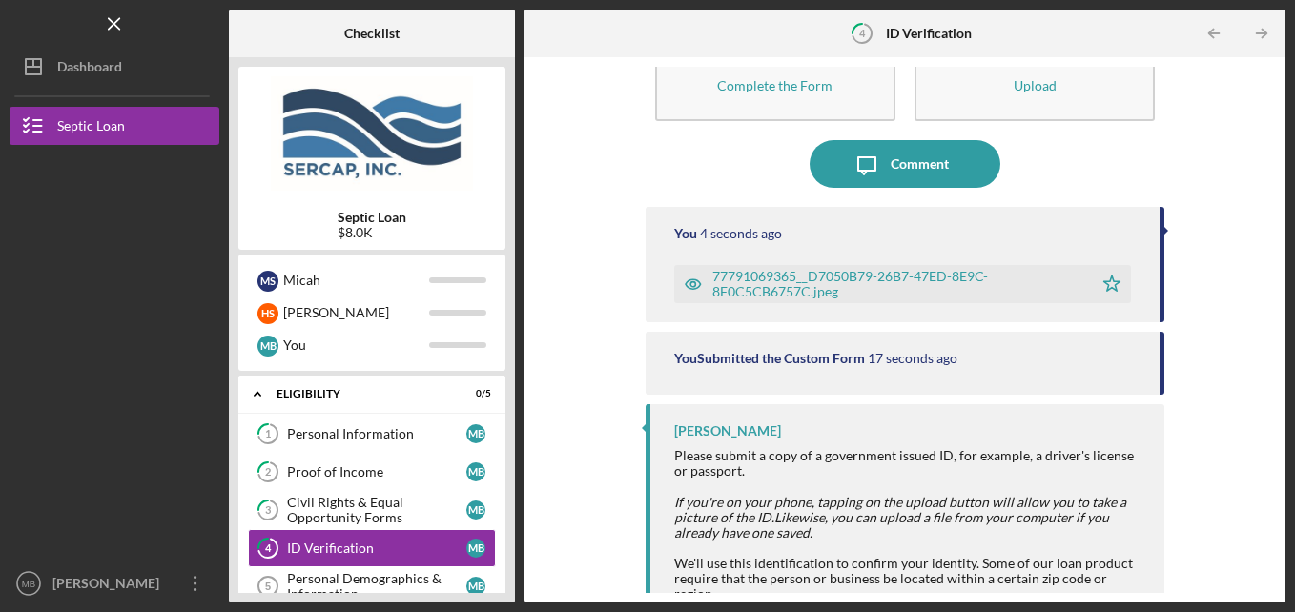
scroll to position [101, 0]
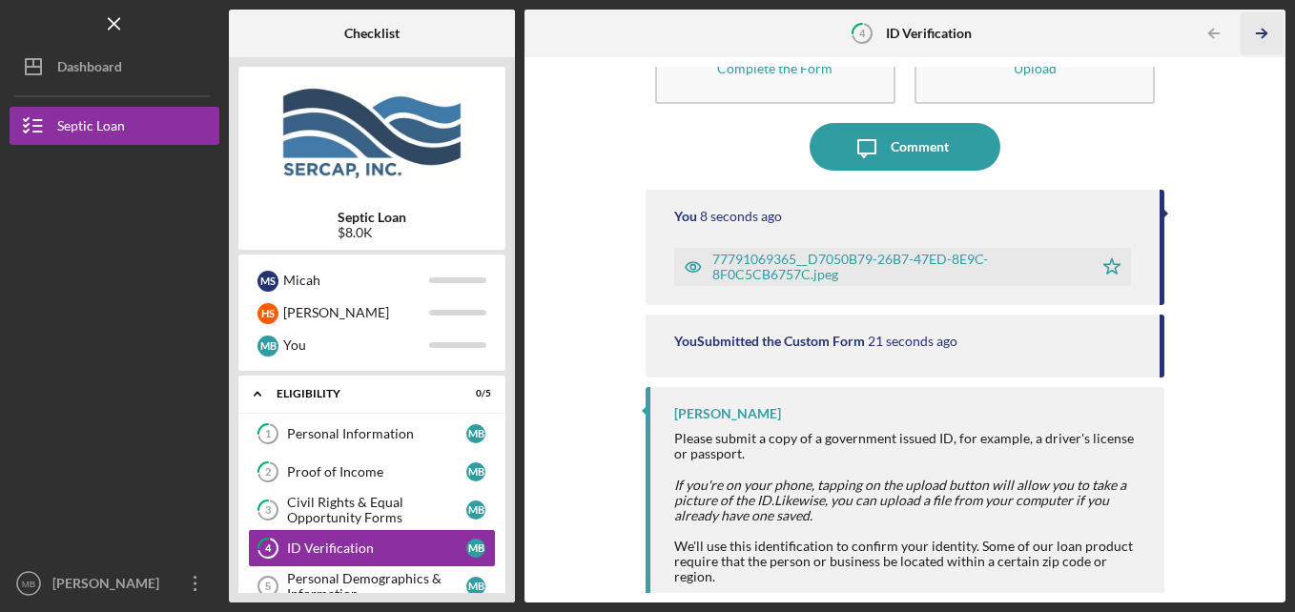
click at [1253, 48] on icon "Icon/Table Pagination Arrow" at bounding box center [1261, 33] width 43 height 43
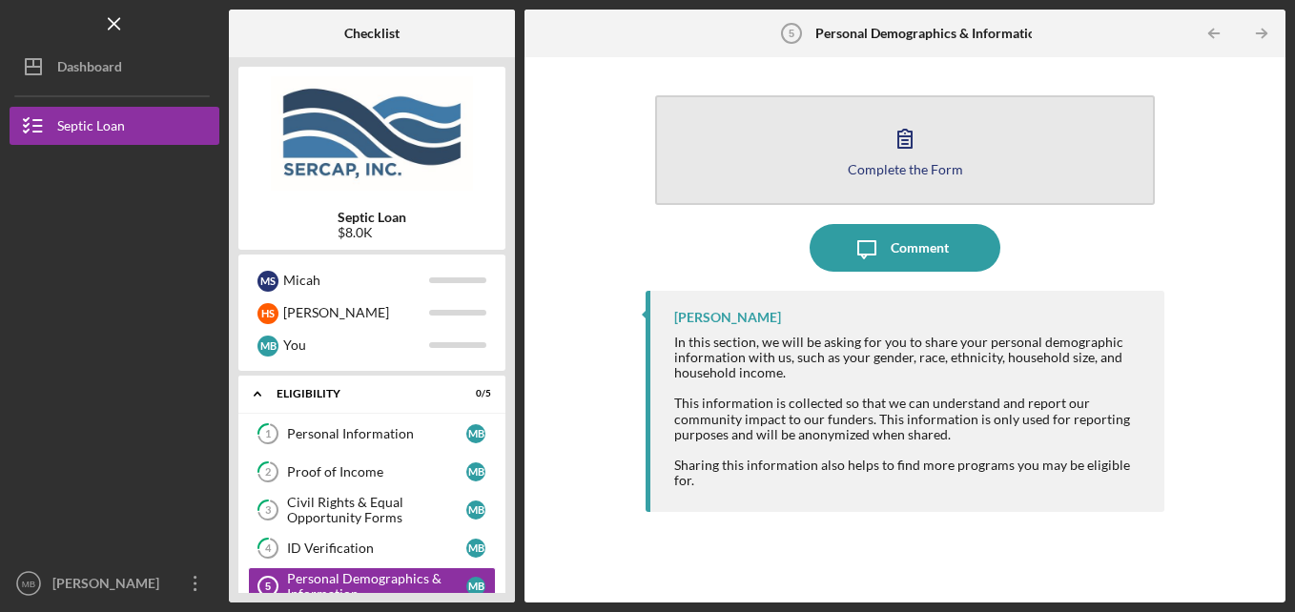
click at [812, 161] on button "Complete the Form Form" at bounding box center [905, 150] width 500 height 110
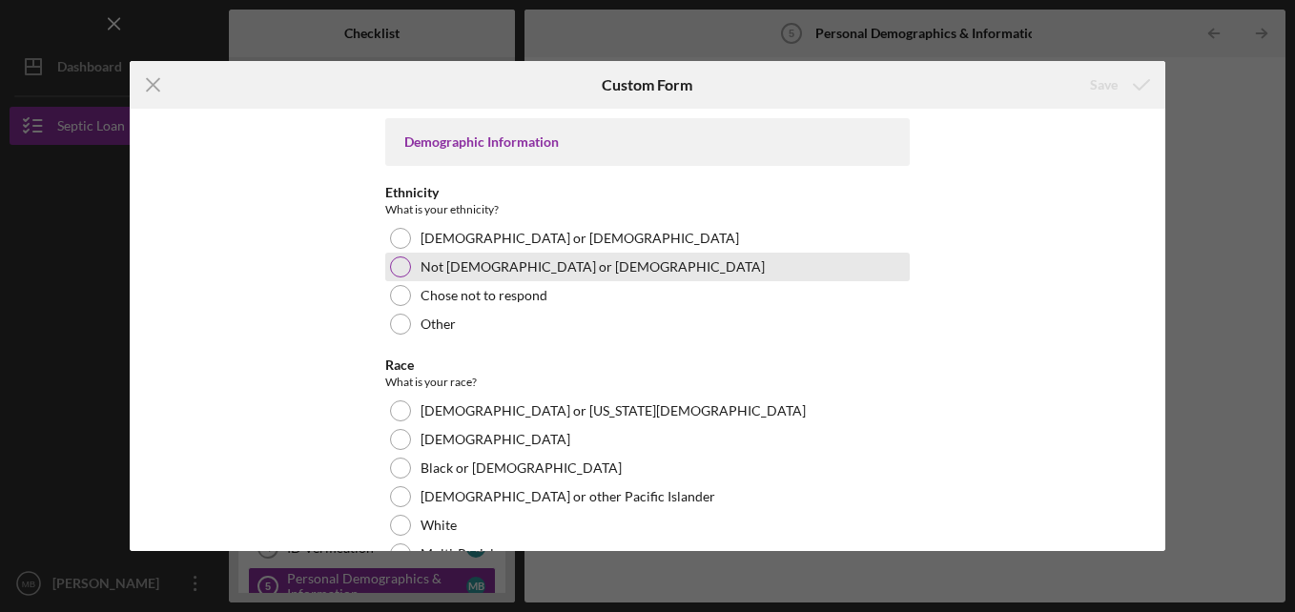
click at [390, 262] on div at bounding box center [400, 266] width 21 height 21
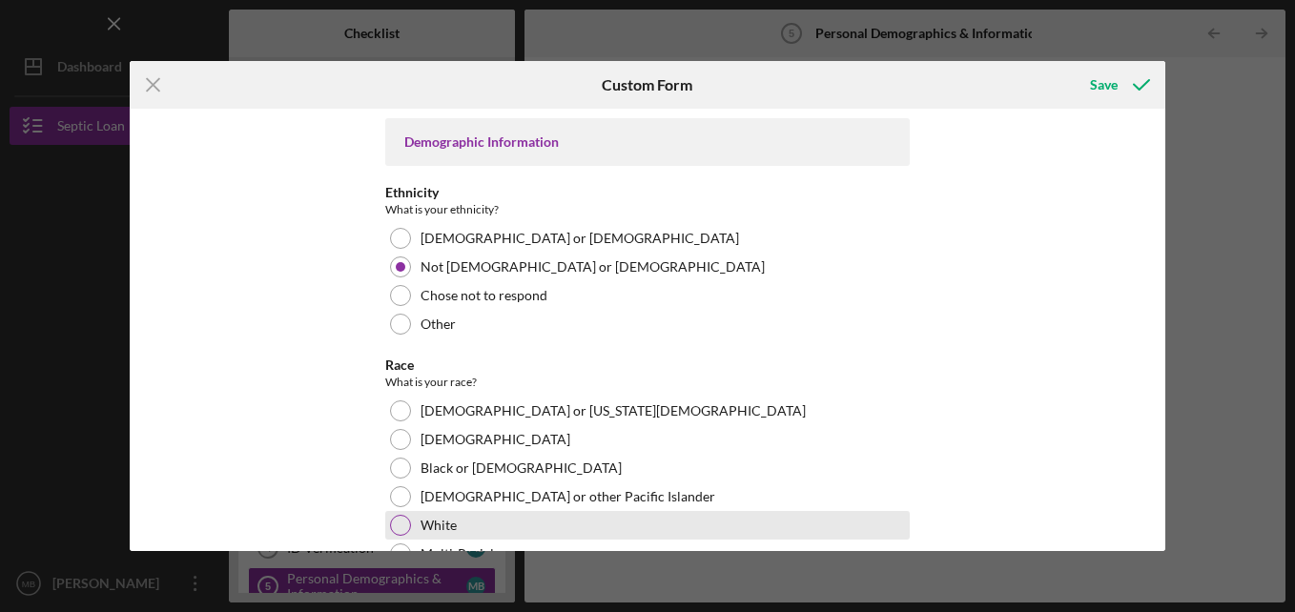
click at [403, 518] on div at bounding box center [400, 525] width 21 height 21
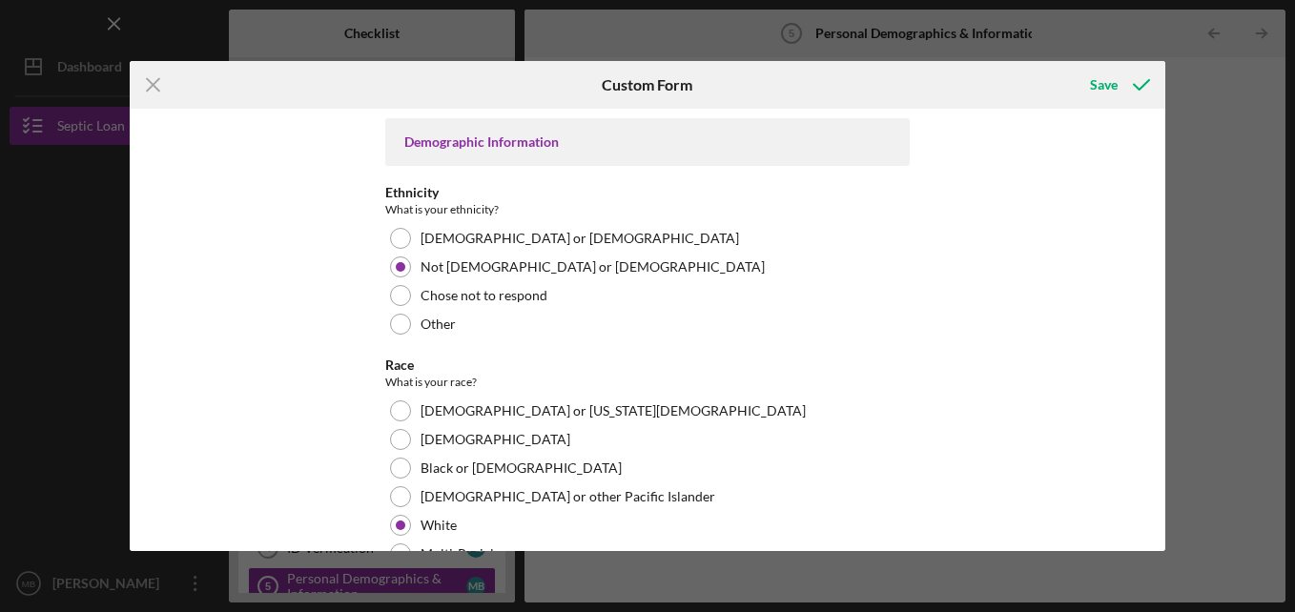
click at [316, 486] on div "Demographic Information Ethnicity What is your ethnicity? [DEMOGRAPHIC_DATA] or…" at bounding box center [647, 330] width 1035 height 442
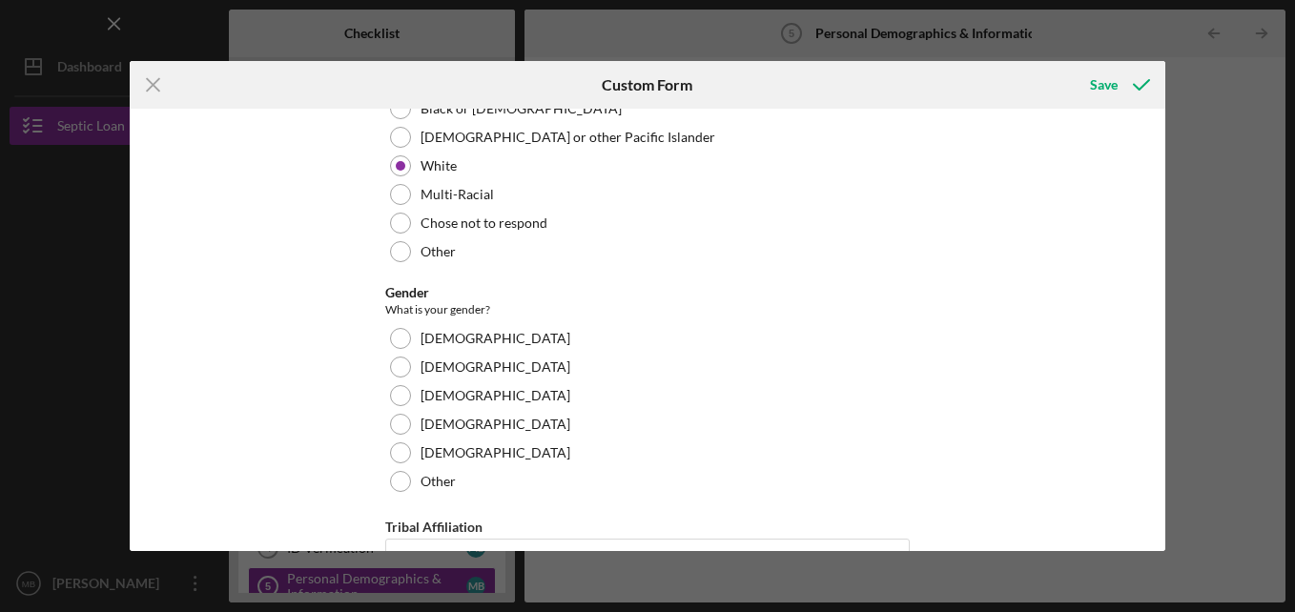
scroll to position [370, 0]
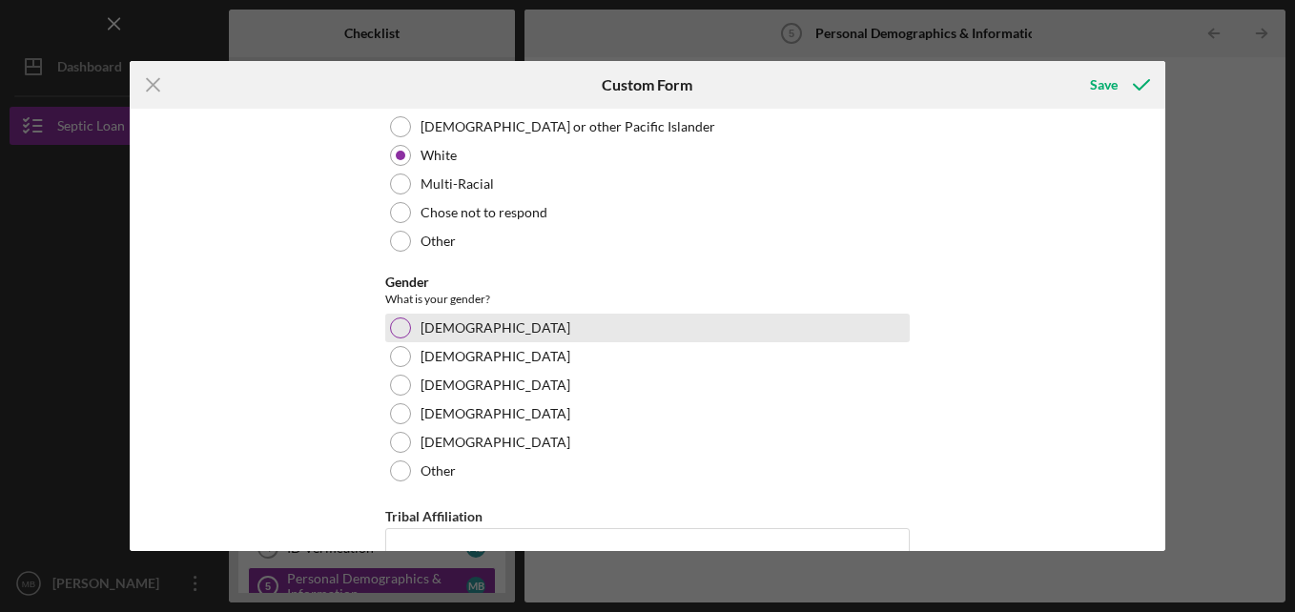
click at [408, 337] on div "[DEMOGRAPHIC_DATA]" at bounding box center [647, 328] width 524 height 29
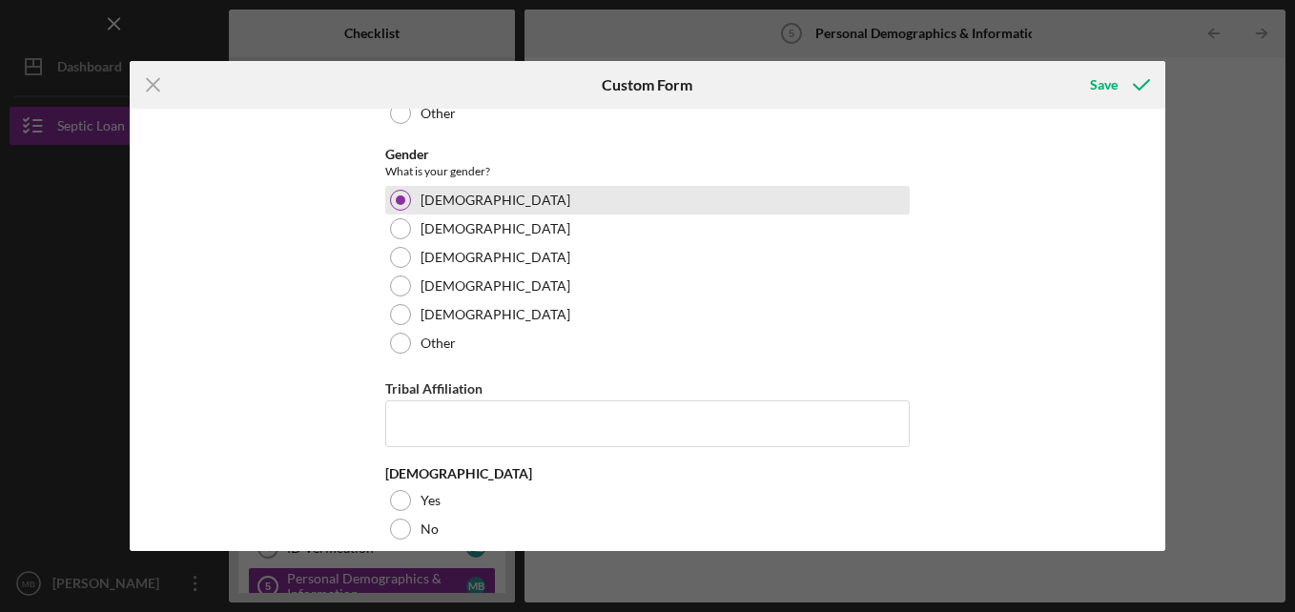
scroll to position [518, 0]
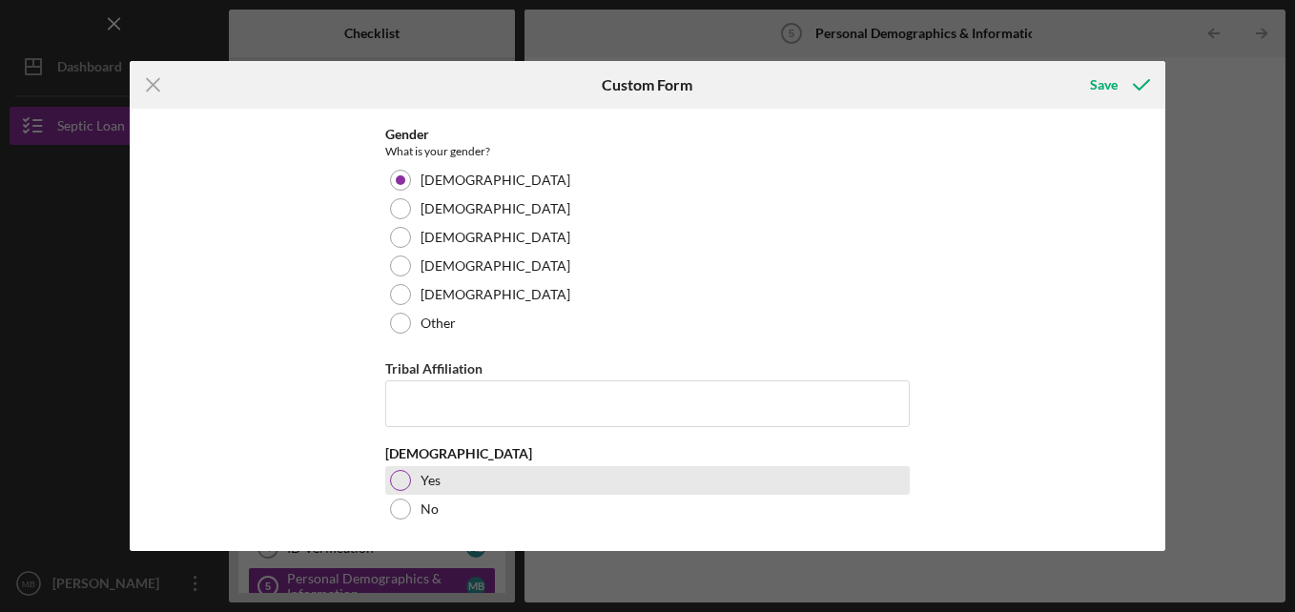
click at [411, 480] on div "Yes" at bounding box center [647, 480] width 524 height 29
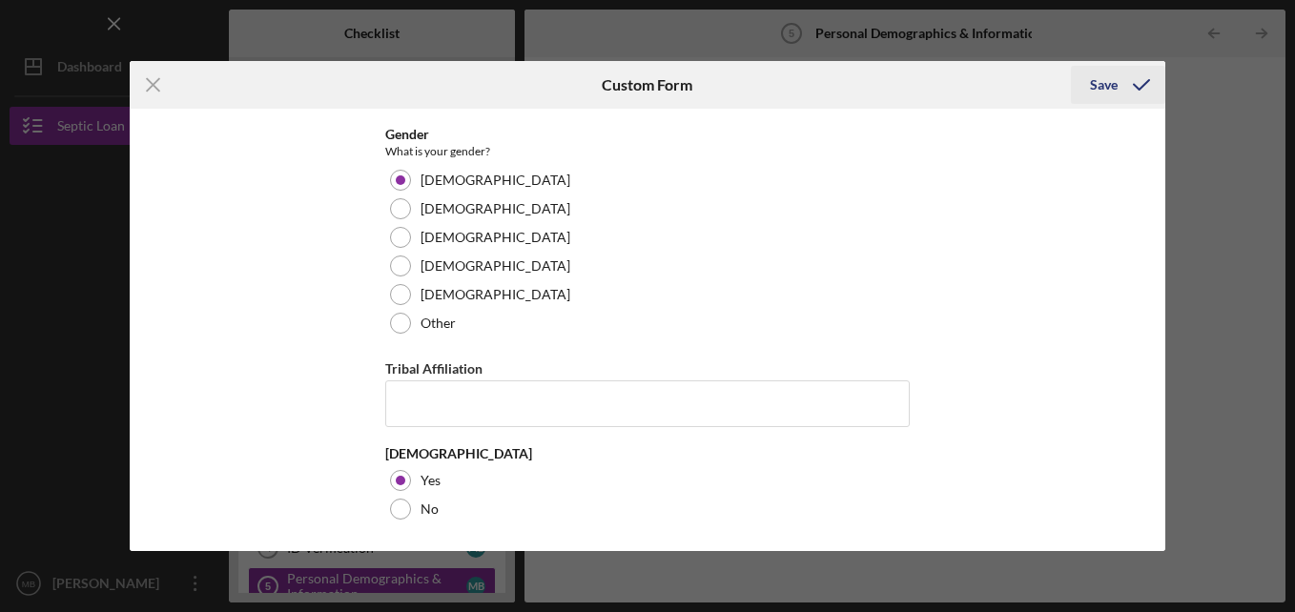
click at [1119, 88] on icon "submit" at bounding box center [1141, 85] width 48 height 48
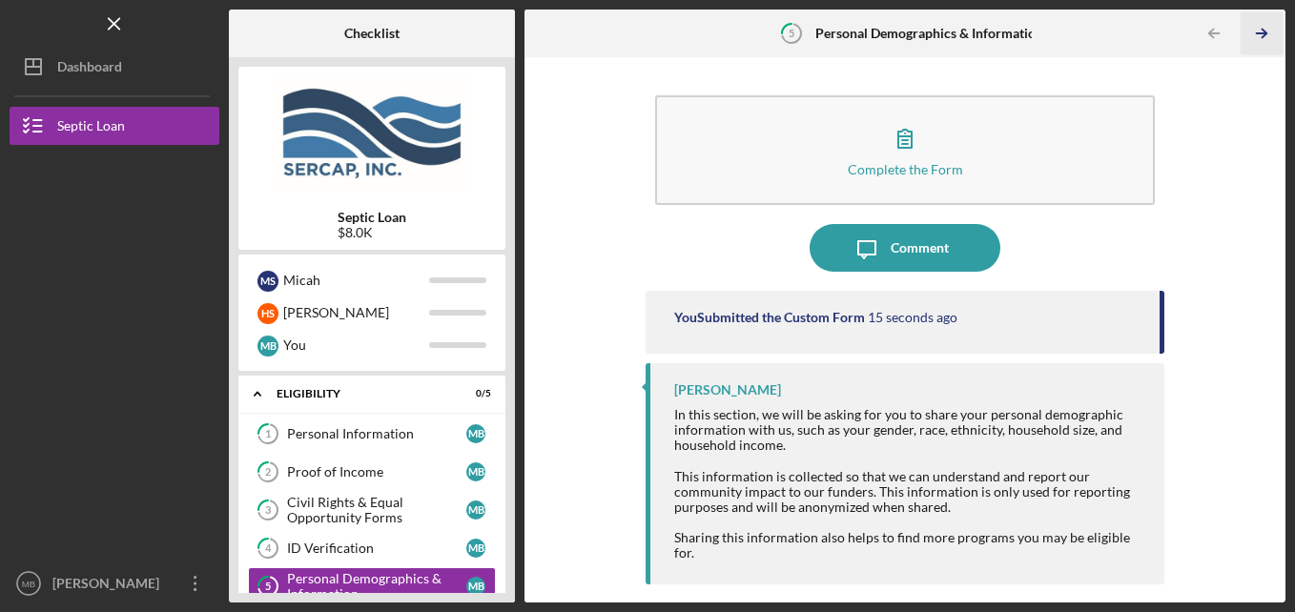
click at [1256, 31] on icon "Icon/Table Pagination Arrow" at bounding box center [1261, 33] width 43 height 43
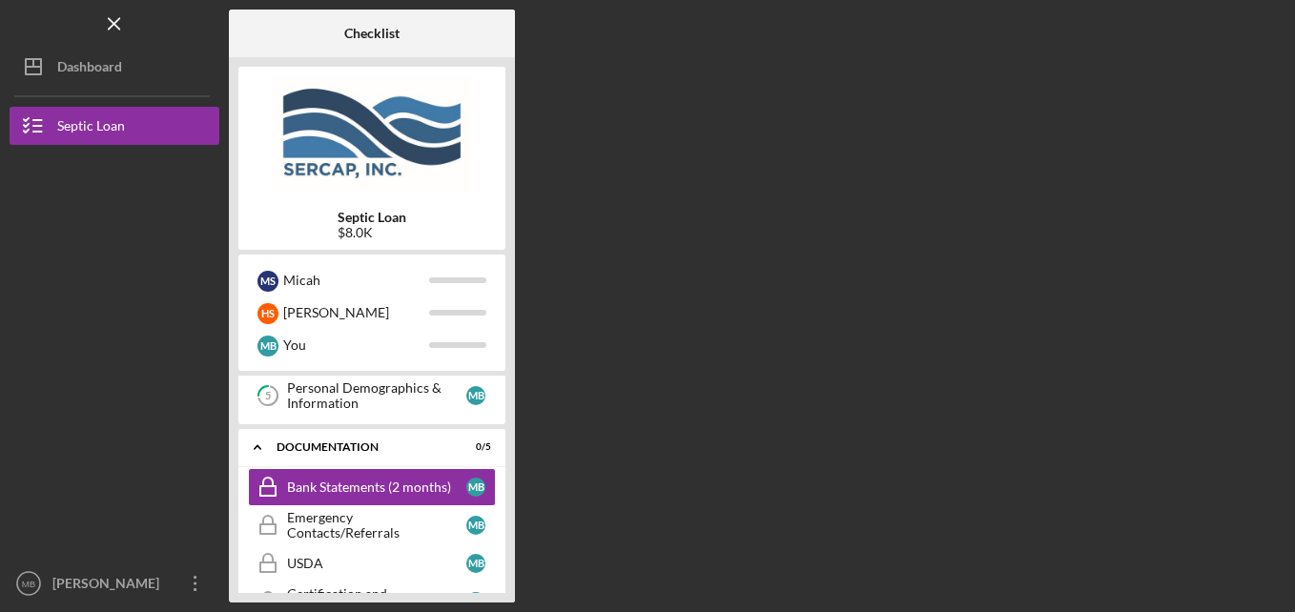
scroll to position [194, 0]
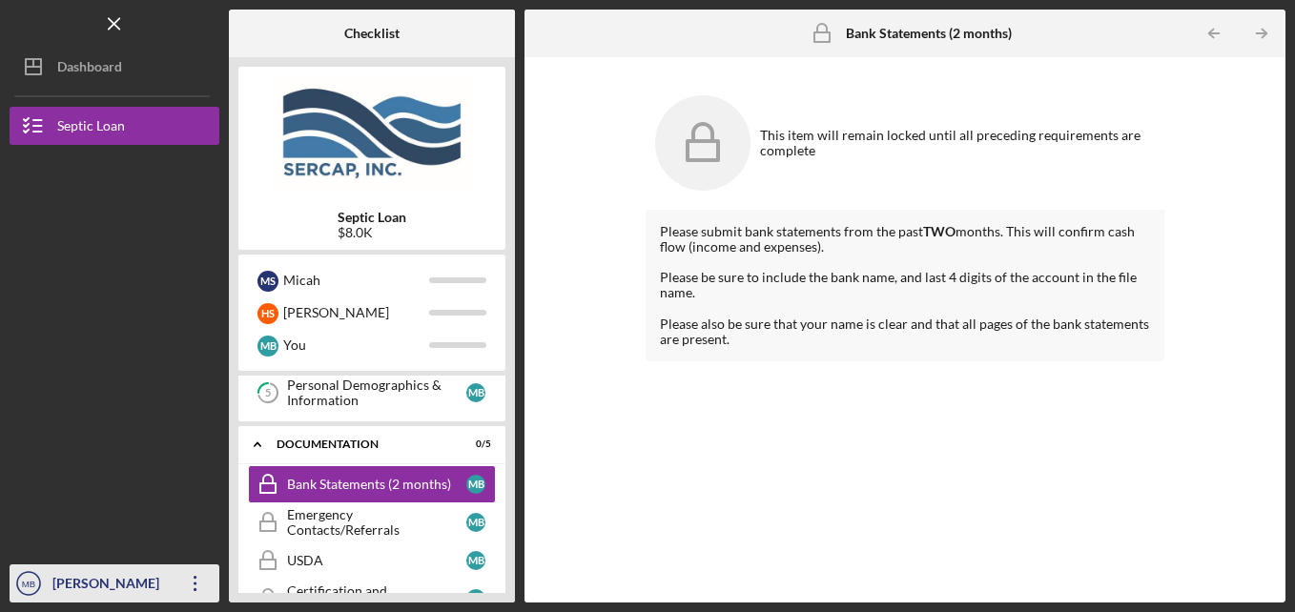
click at [192, 582] on icon "Icon/Overflow" at bounding box center [196, 584] width 48 height 48
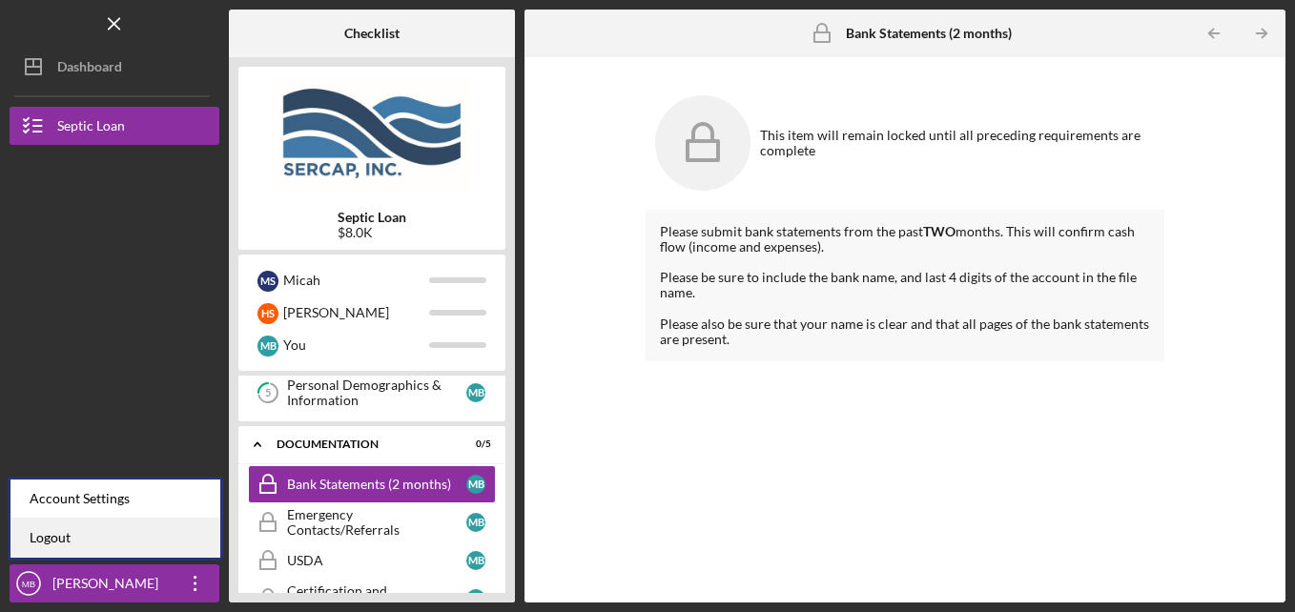
click at [197, 540] on link "Logout" at bounding box center [115, 538] width 210 height 39
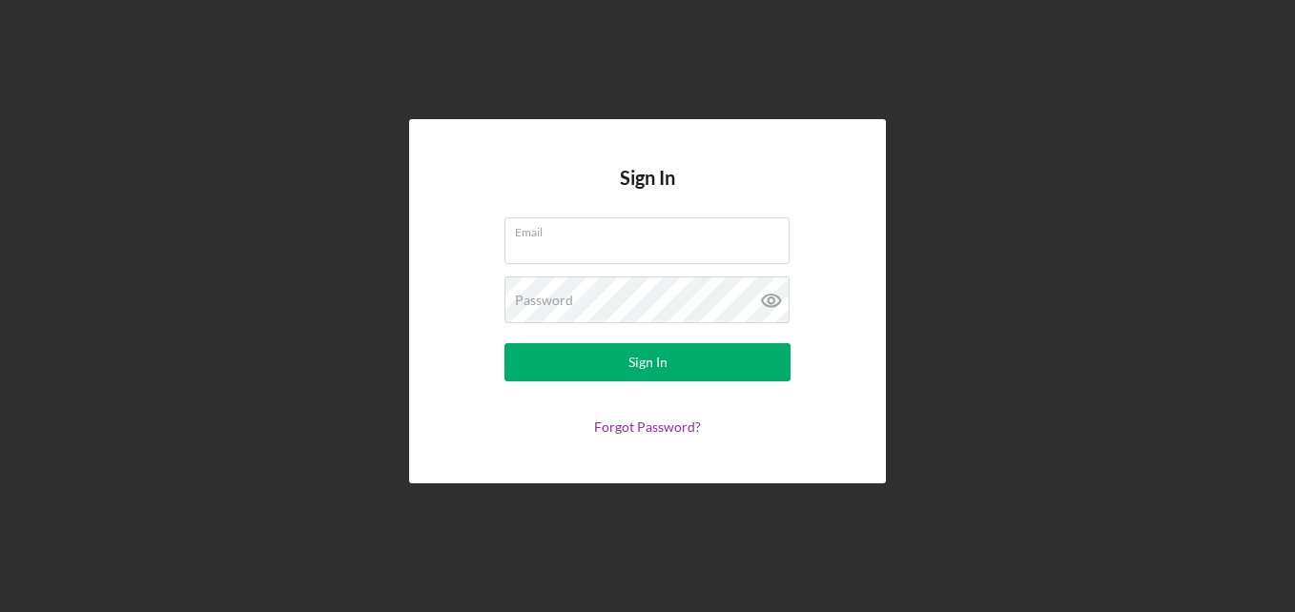
type input "[PERSON_NAME]"
